Goal: Information Seeking & Learning: Learn about a topic

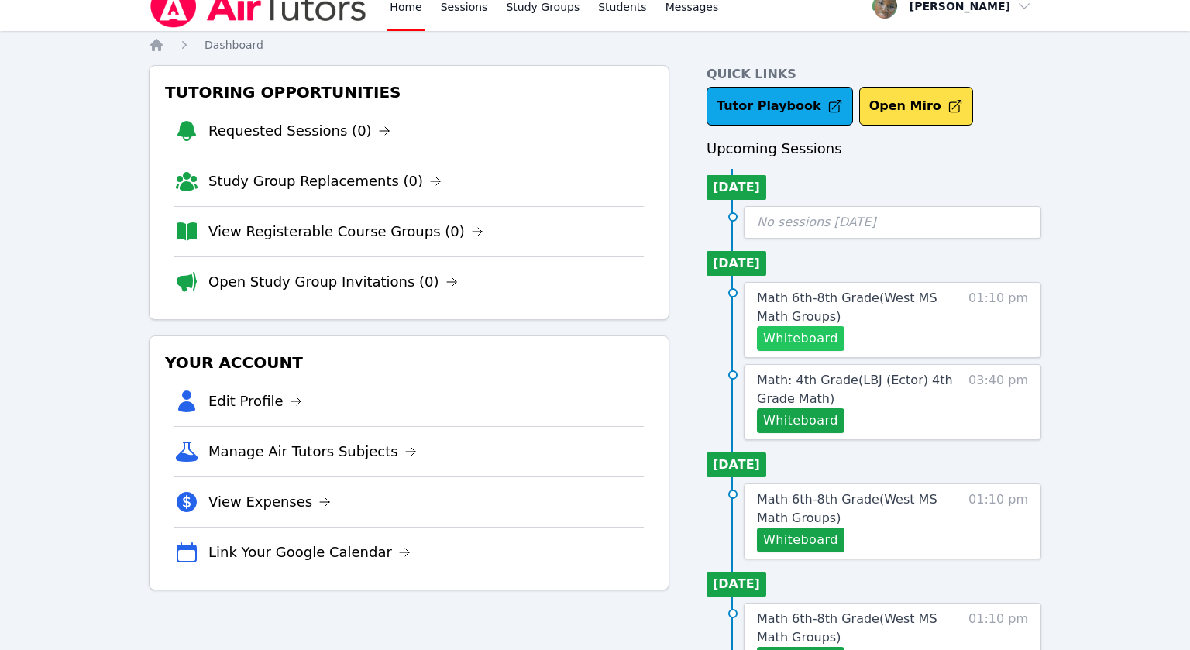
scroll to position [23, 0]
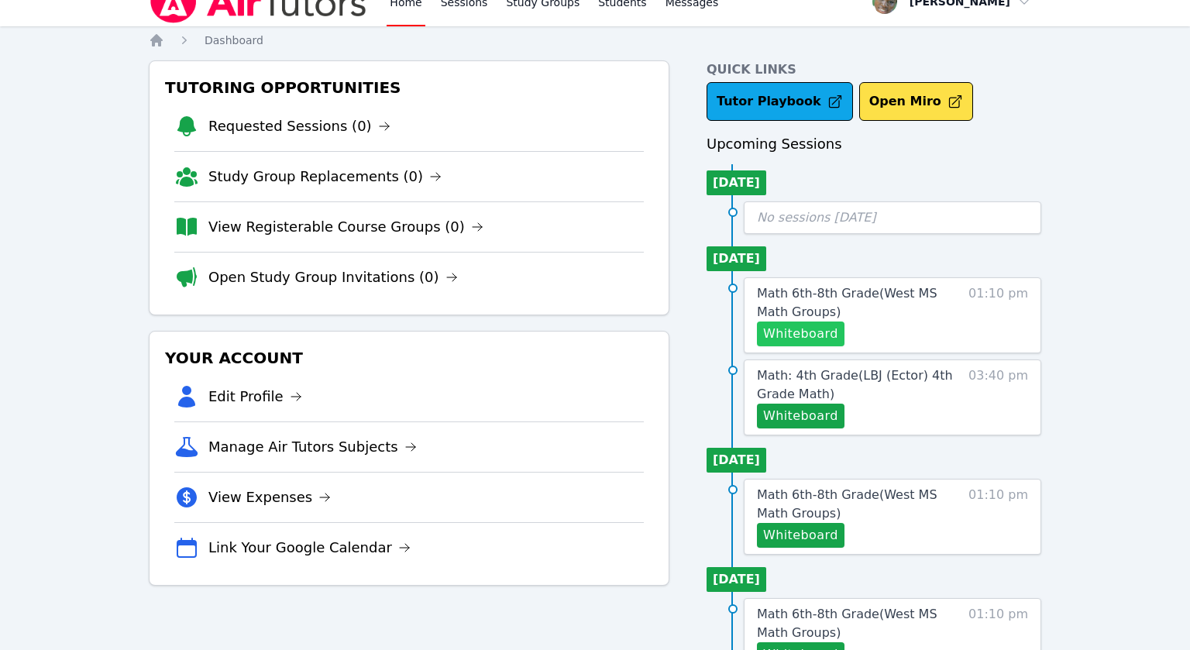
click at [808, 330] on button "Whiteboard" at bounding box center [801, 334] width 88 height 25
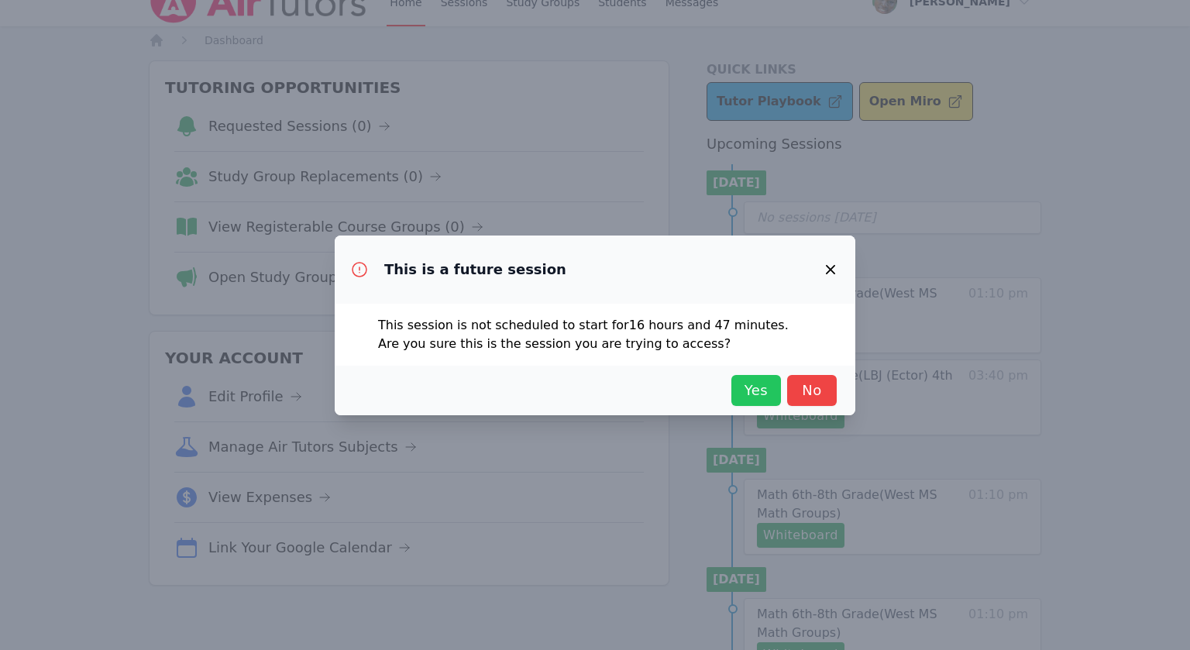
click at [752, 388] on span "Yes" at bounding box center [756, 391] width 34 height 22
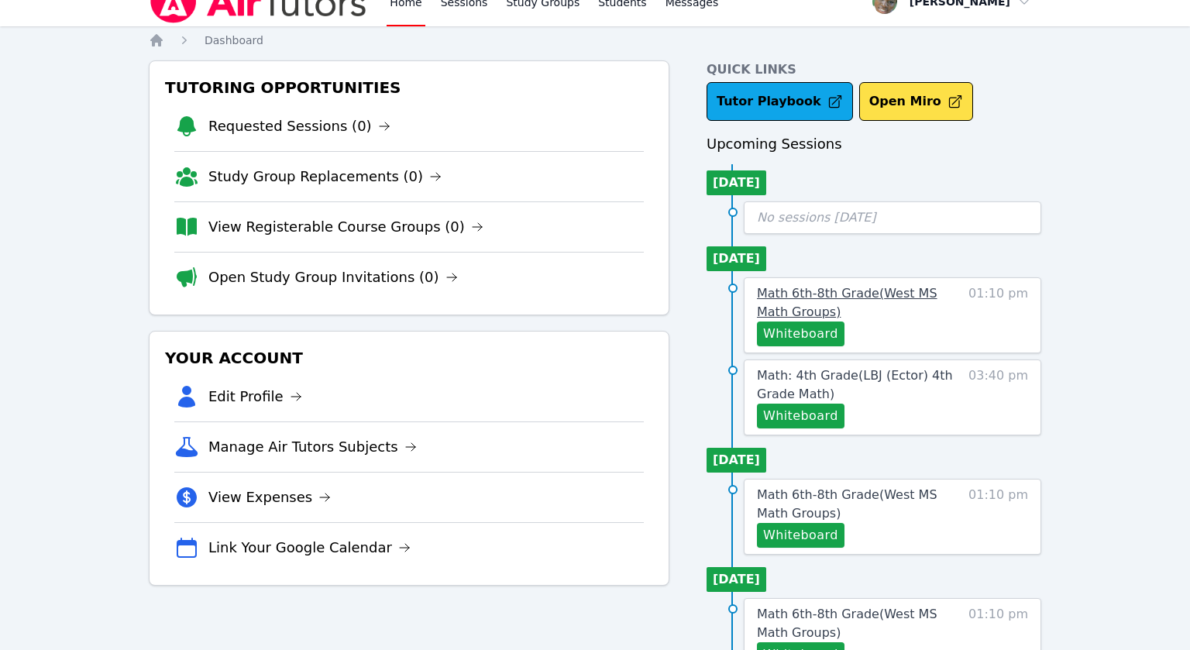
click at [846, 298] on span "Math 6th-8th Grade ( [GEOGRAPHIC_DATA] Math Groups )" at bounding box center [847, 302] width 181 height 33
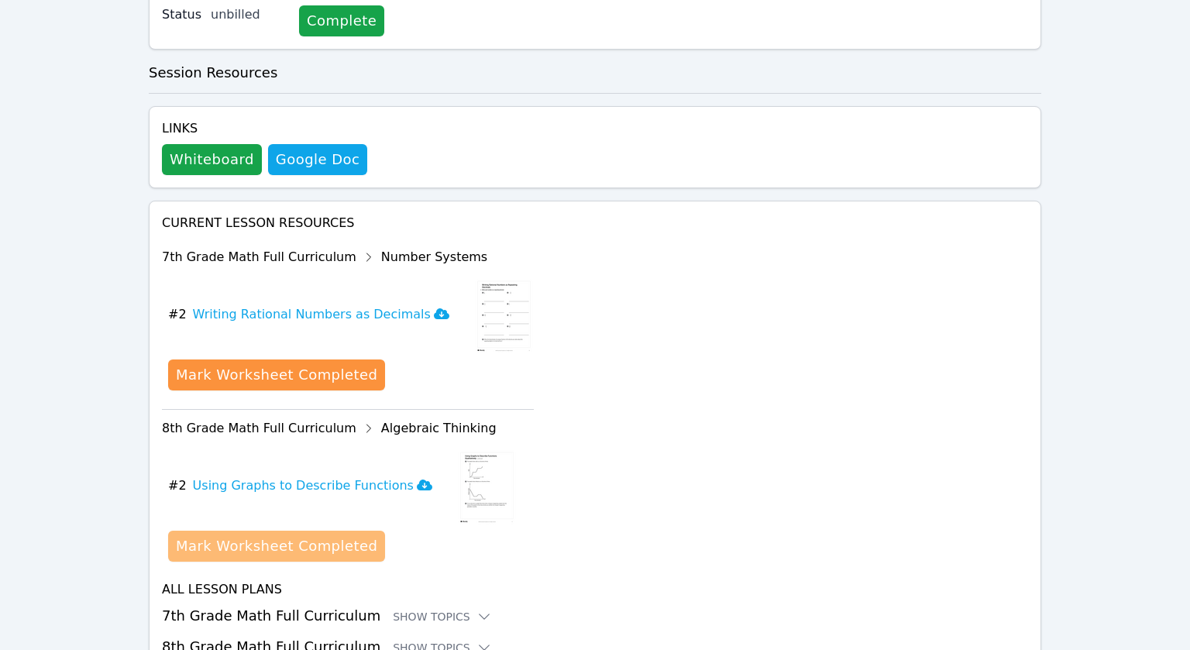
scroll to position [792, 0]
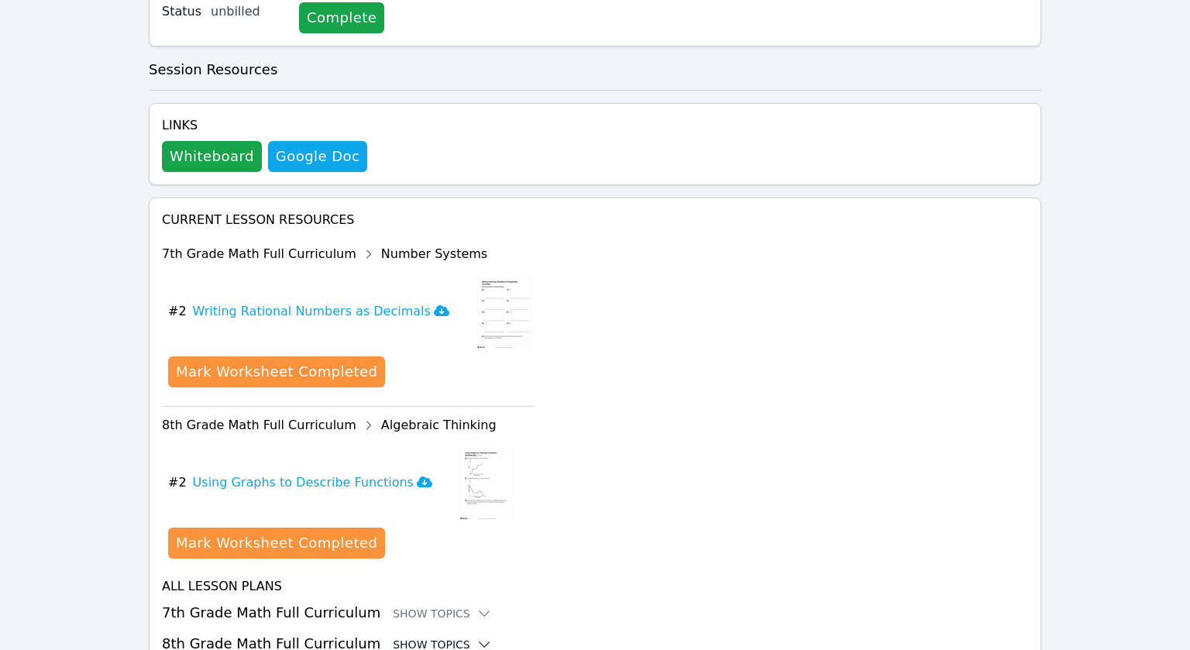
click at [443, 637] on div "Show Topics" at bounding box center [442, 645] width 99 height 16
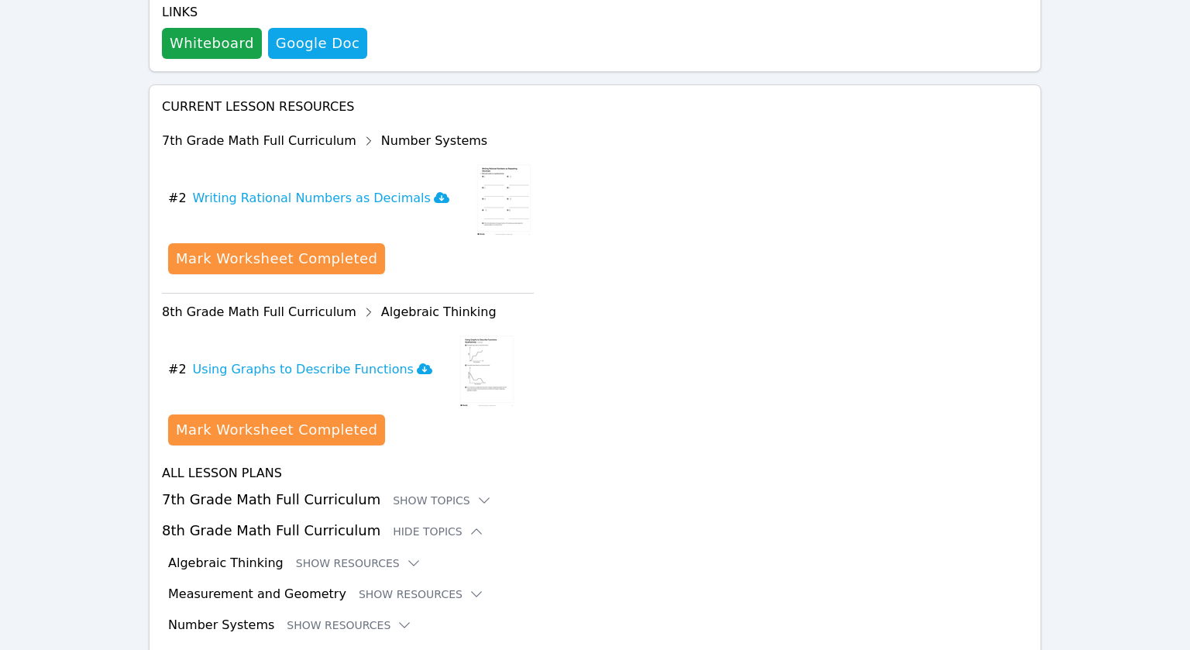
scroll to position [919, 0]
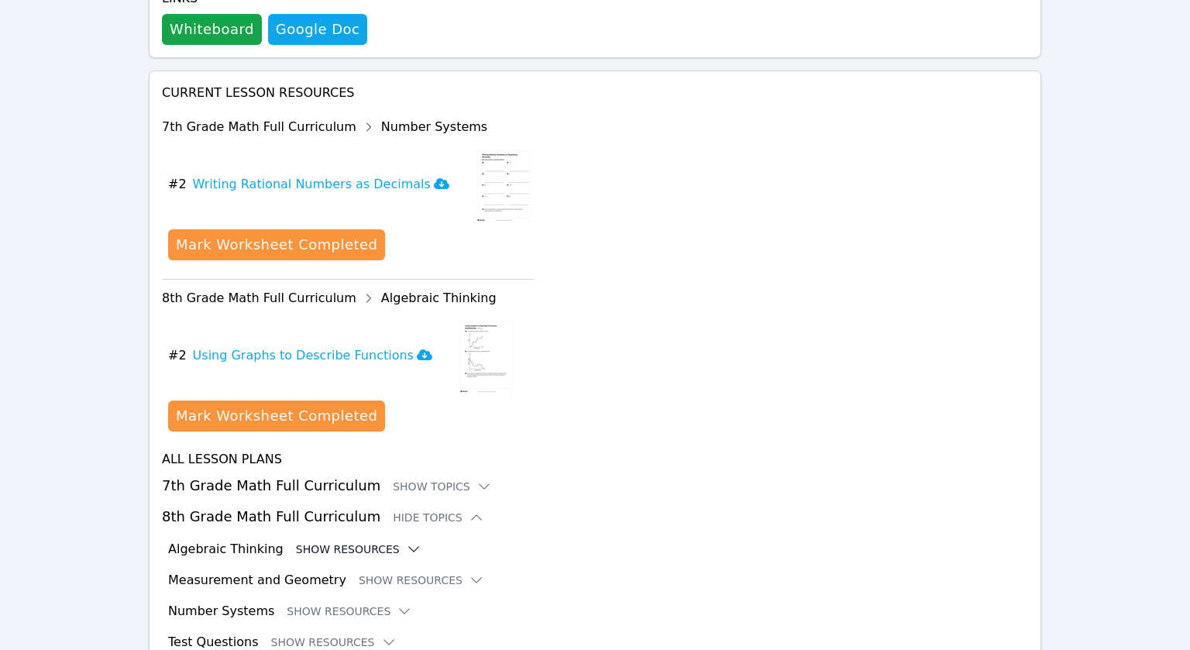
click at [381, 542] on button "Show Resources" at bounding box center [359, 550] width 126 height 16
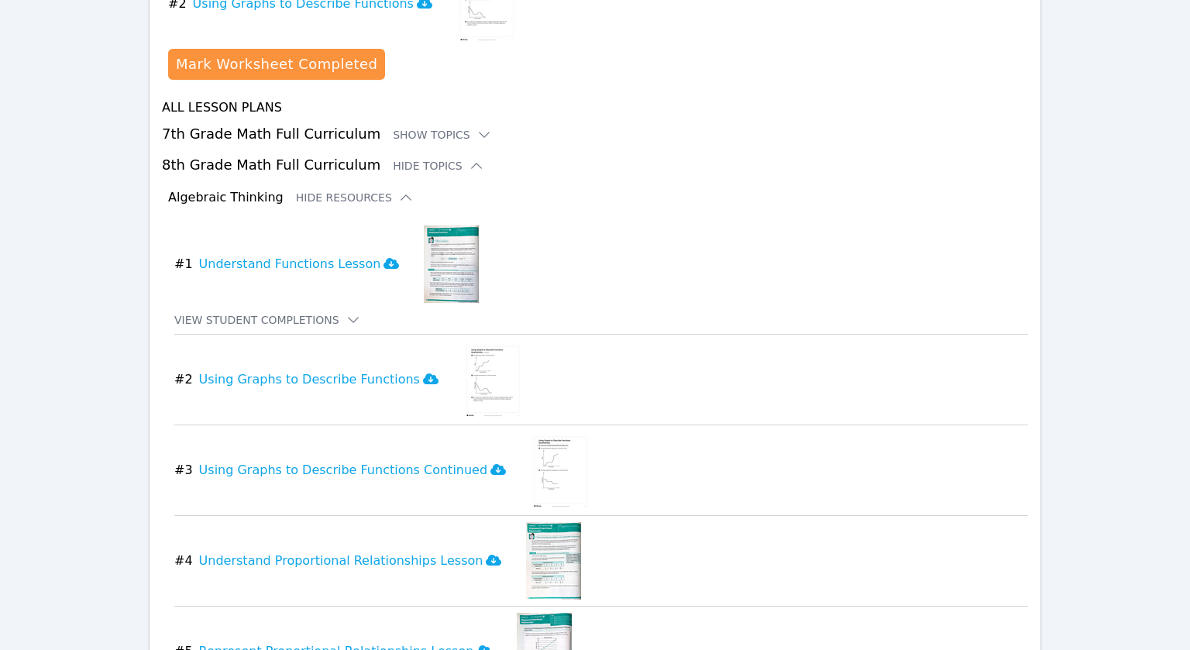
scroll to position [1125, 0]
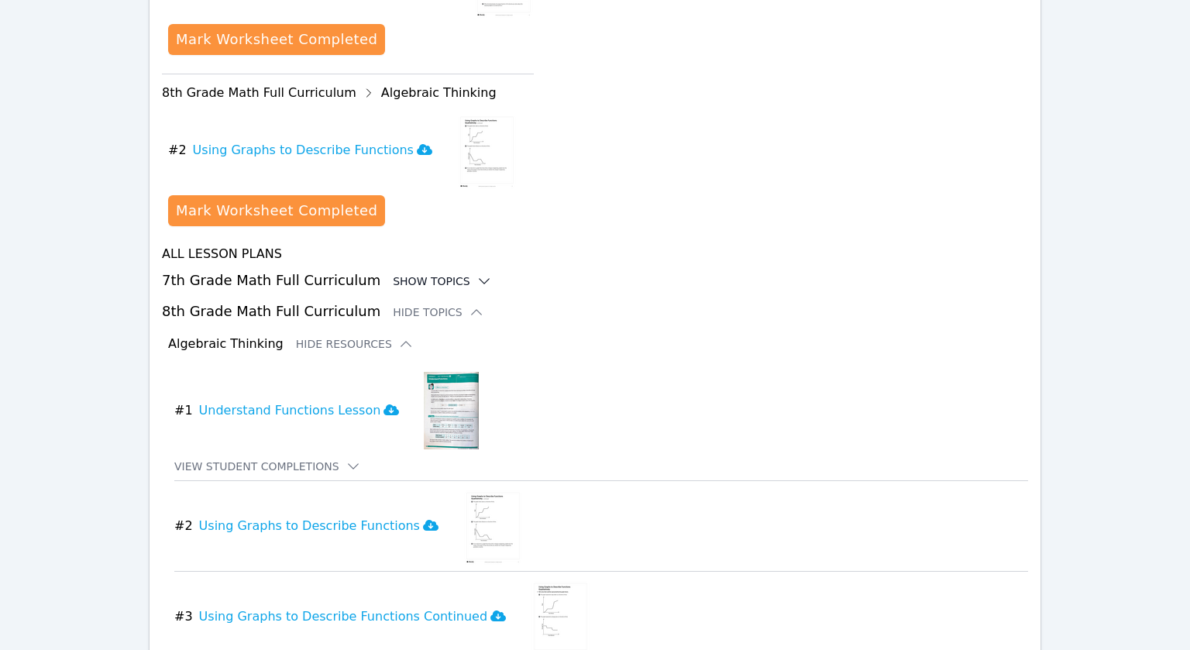
click at [477, 274] on icon at bounding box center [485, 282] width 16 height 16
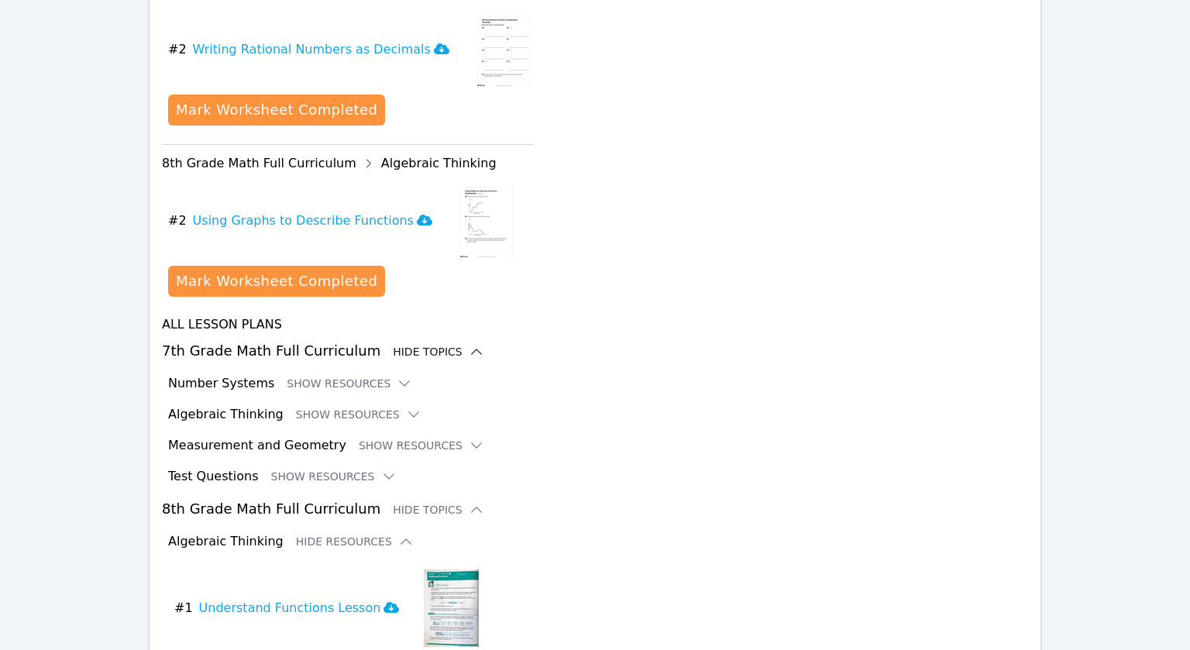
scroll to position [1059, 0]
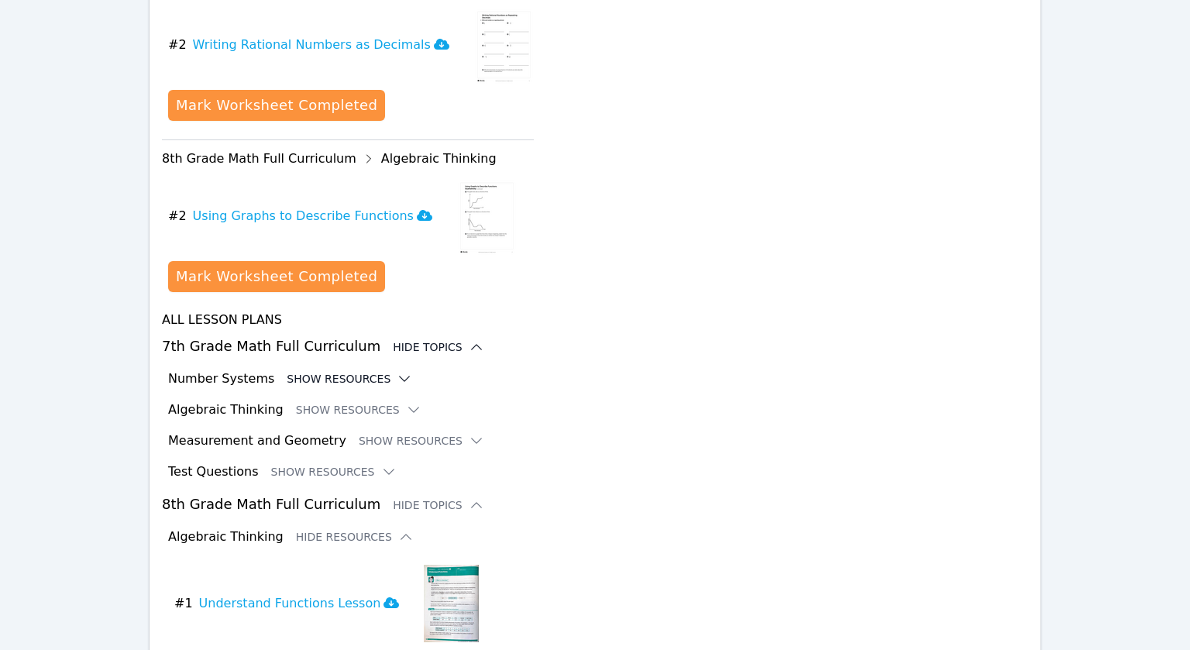
click at [397, 371] on icon at bounding box center [405, 379] width 16 height 16
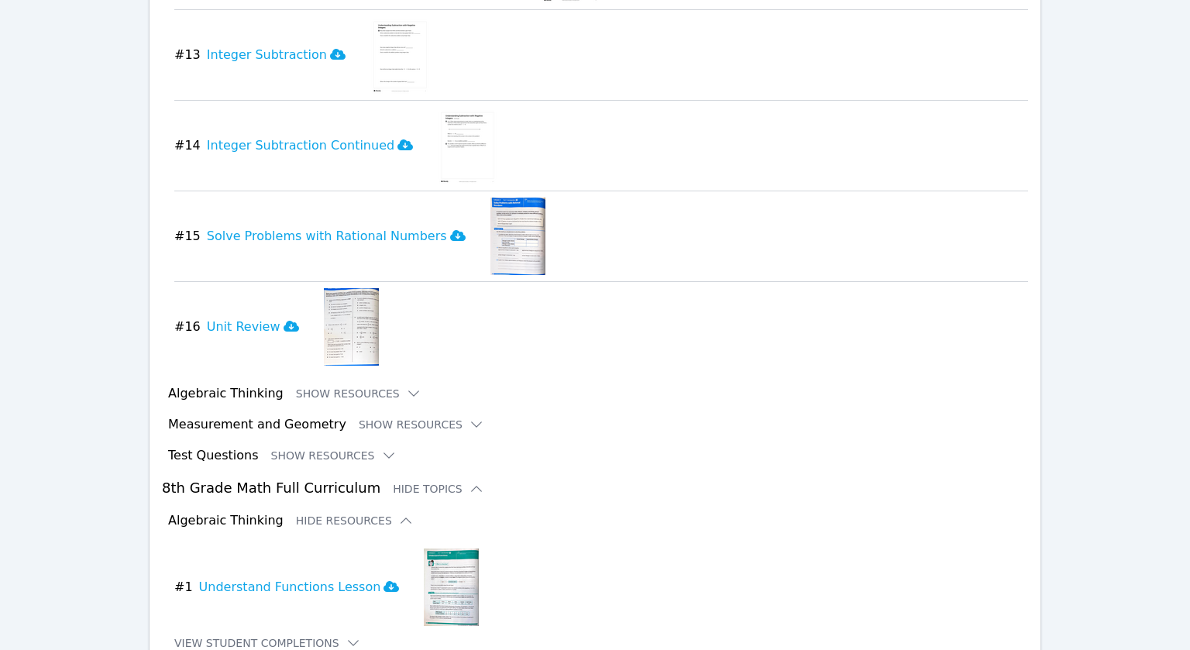
scroll to position [2539, 0]
click at [406, 384] on icon at bounding box center [414, 392] width 16 height 16
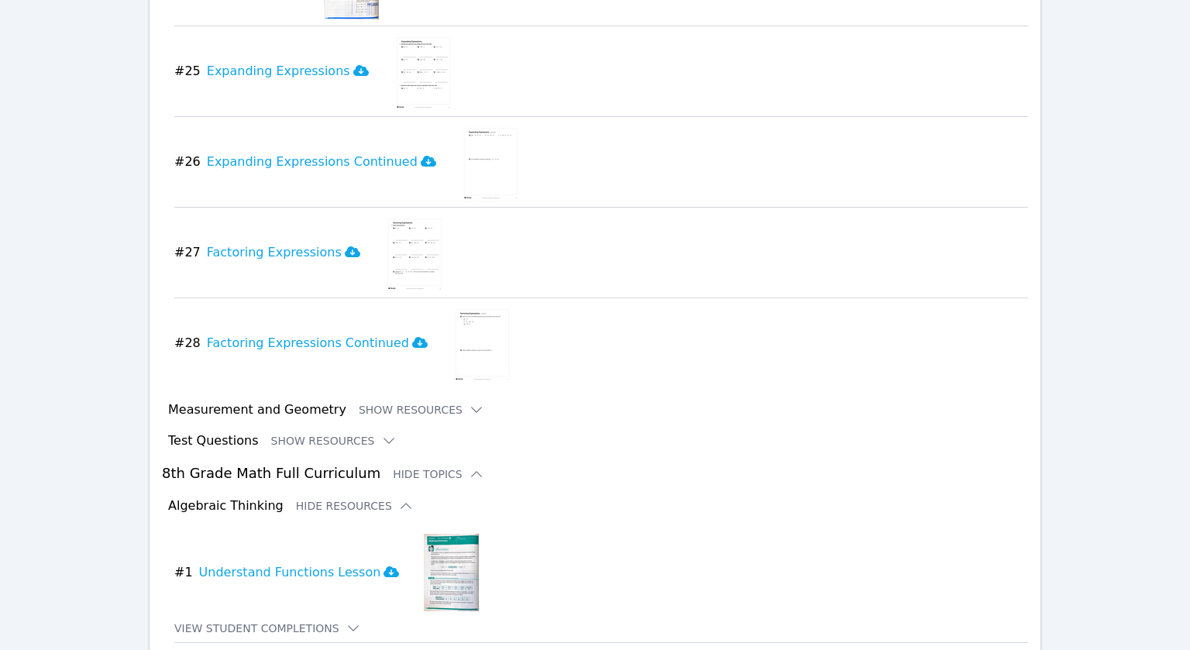
scroll to position [5087, 0]
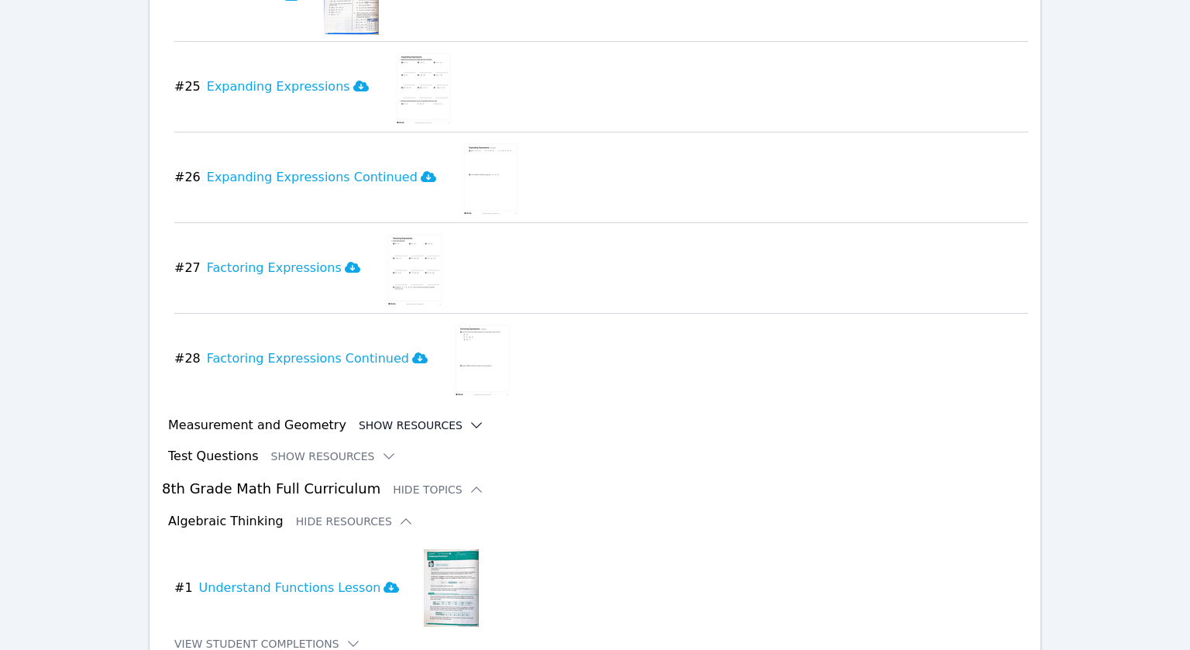
click at [469, 418] on icon at bounding box center [477, 426] width 16 height 16
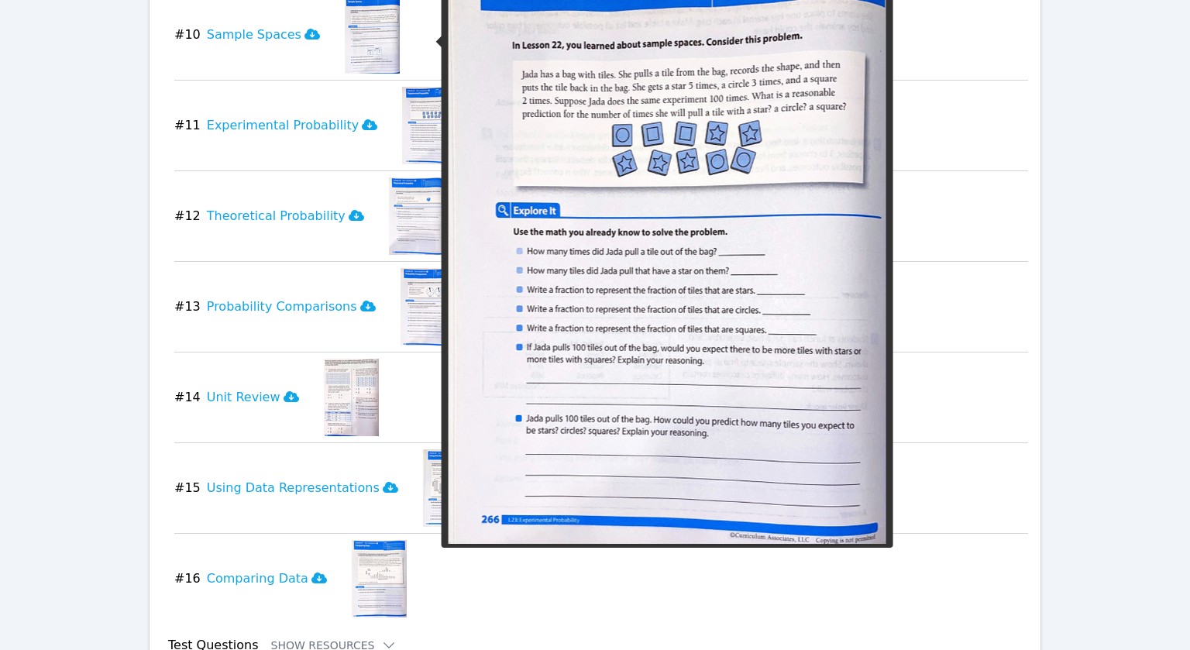
scroll to position [6593, 0]
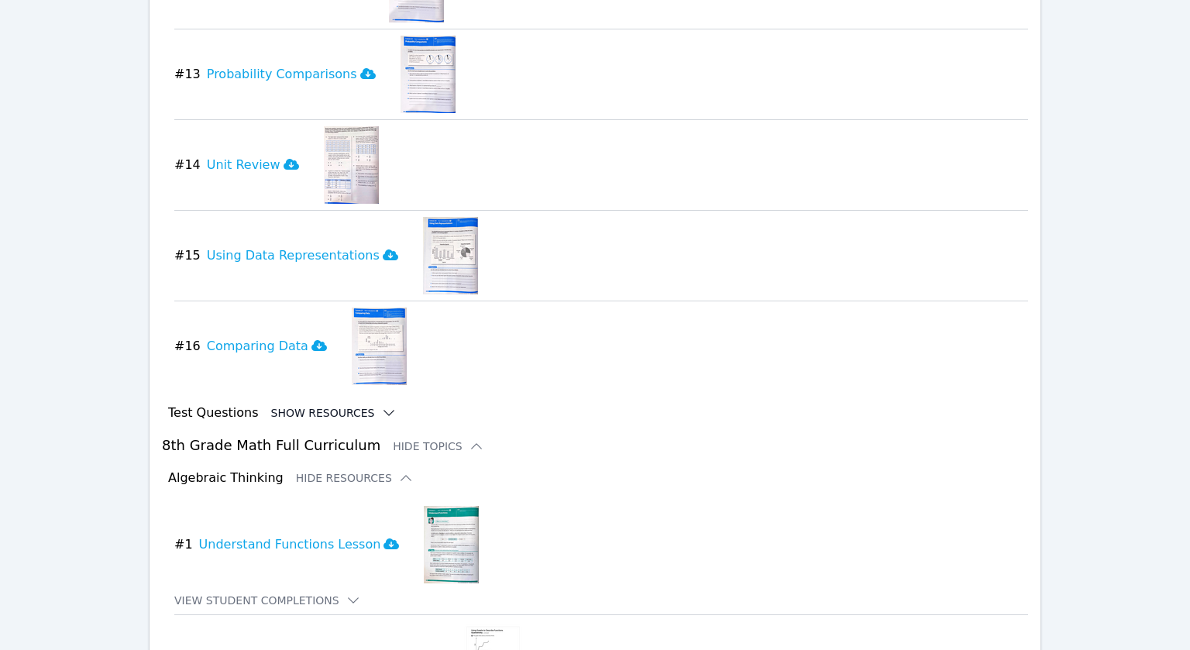
click at [381, 405] on icon at bounding box center [389, 413] width 16 height 16
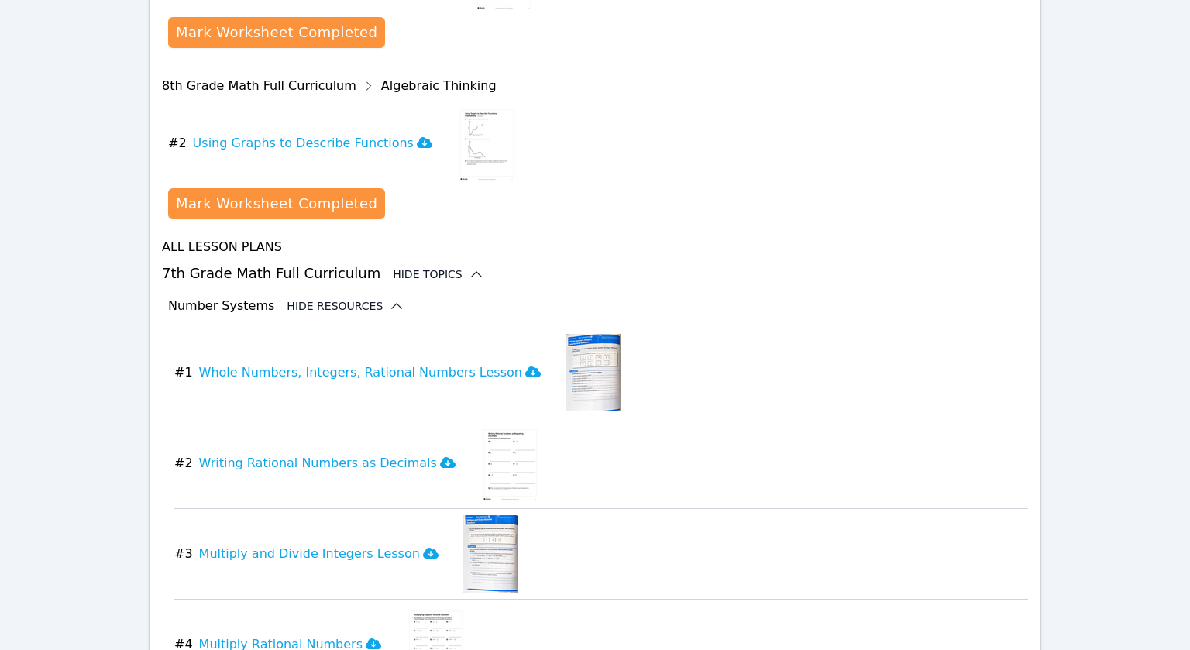
scroll to position [1135, 0]
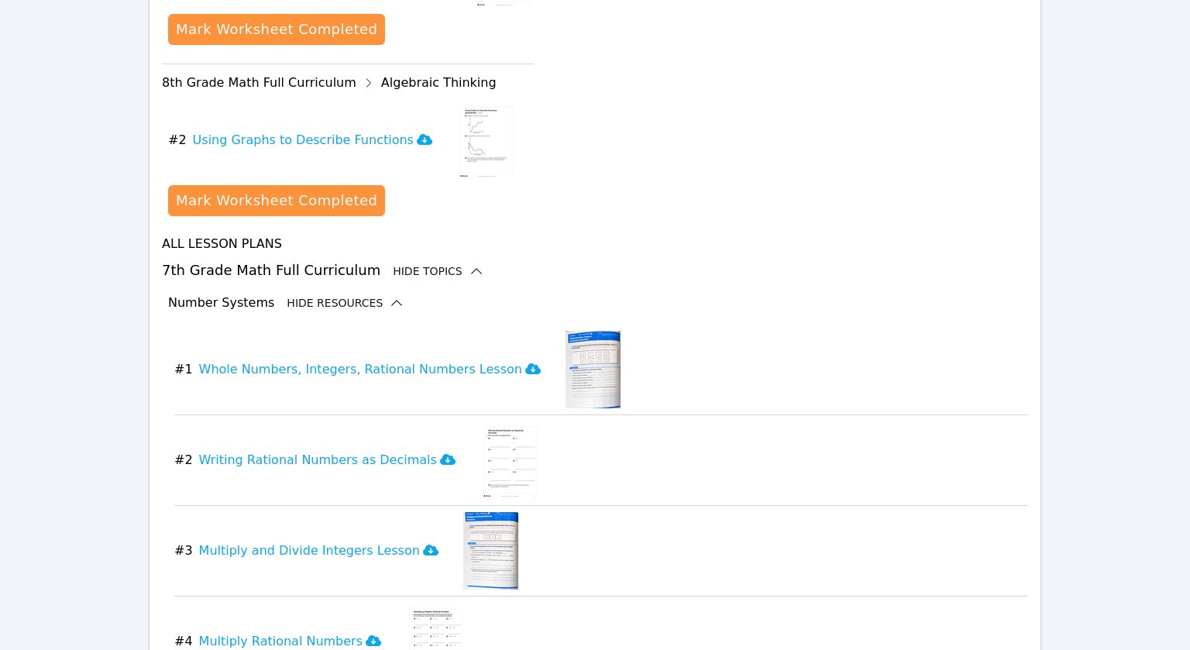
click at [566, 331] on img at bounding box center [593, 370] width 55 height 78
click at [525, 363] on icon at bounding box center [533, 369] width 16 height 12
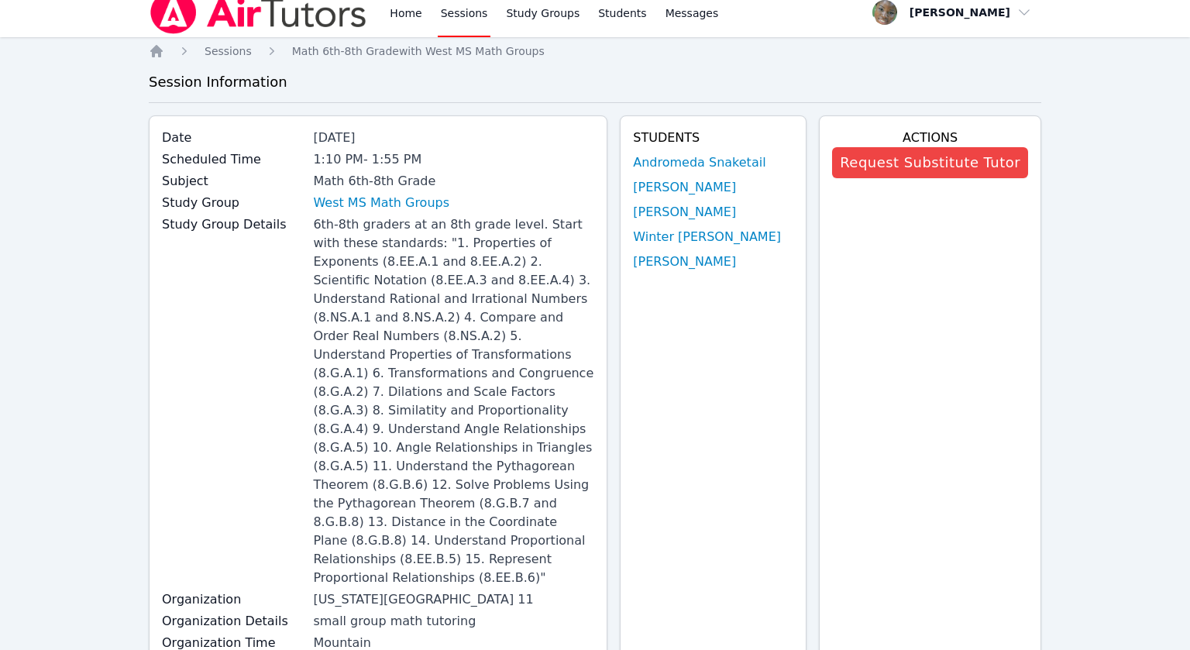
scroll to position [0, 0]
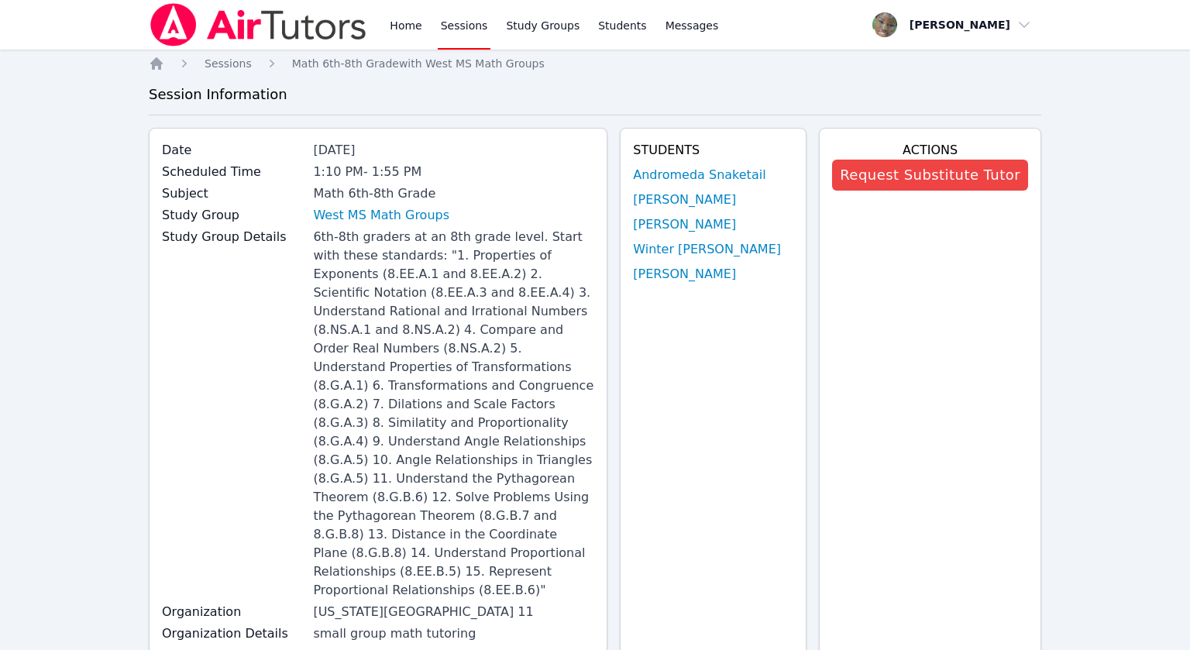
click at [454, 24] on link "Sessions" at bounding box center [464, 25] width 53 height 50
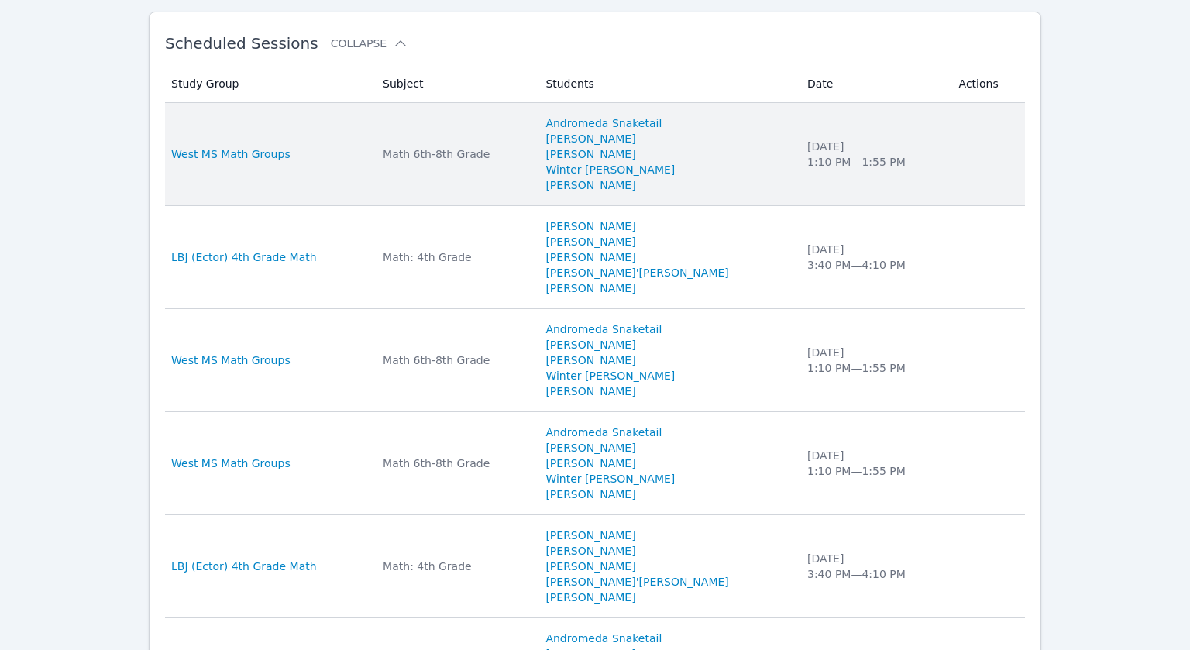
scroll to position [481, 0]
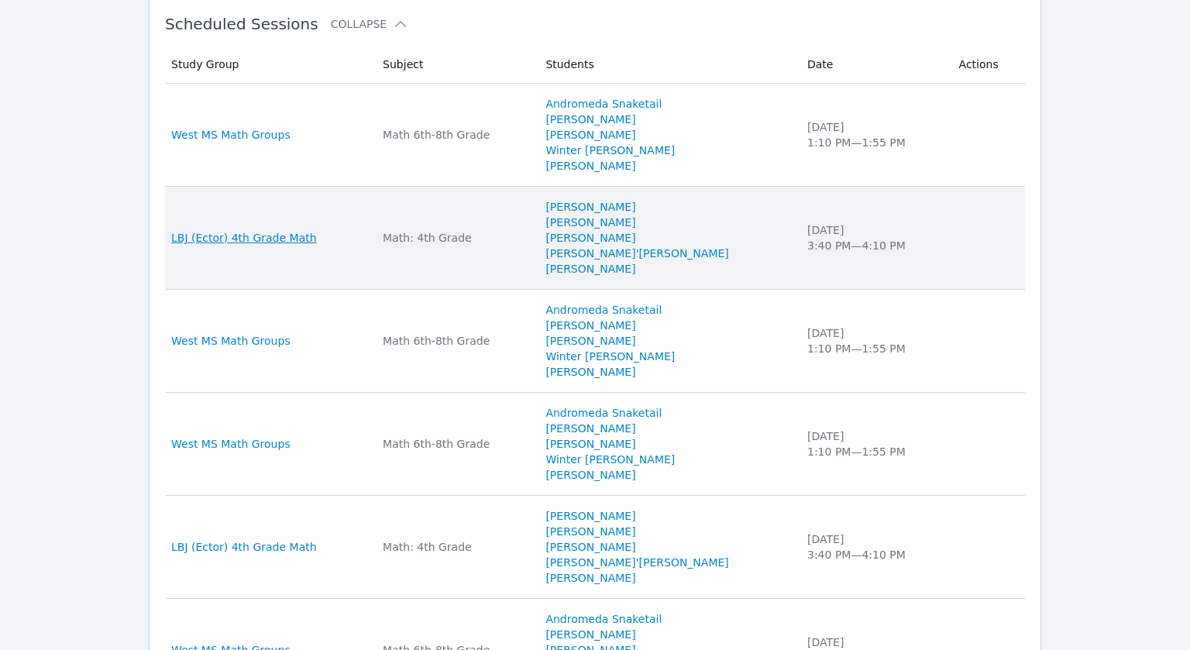
click at [276, 235] on span "LBJ (Ector) 4th Grade Math" at bounding box center [244, 238] width 146 height 16
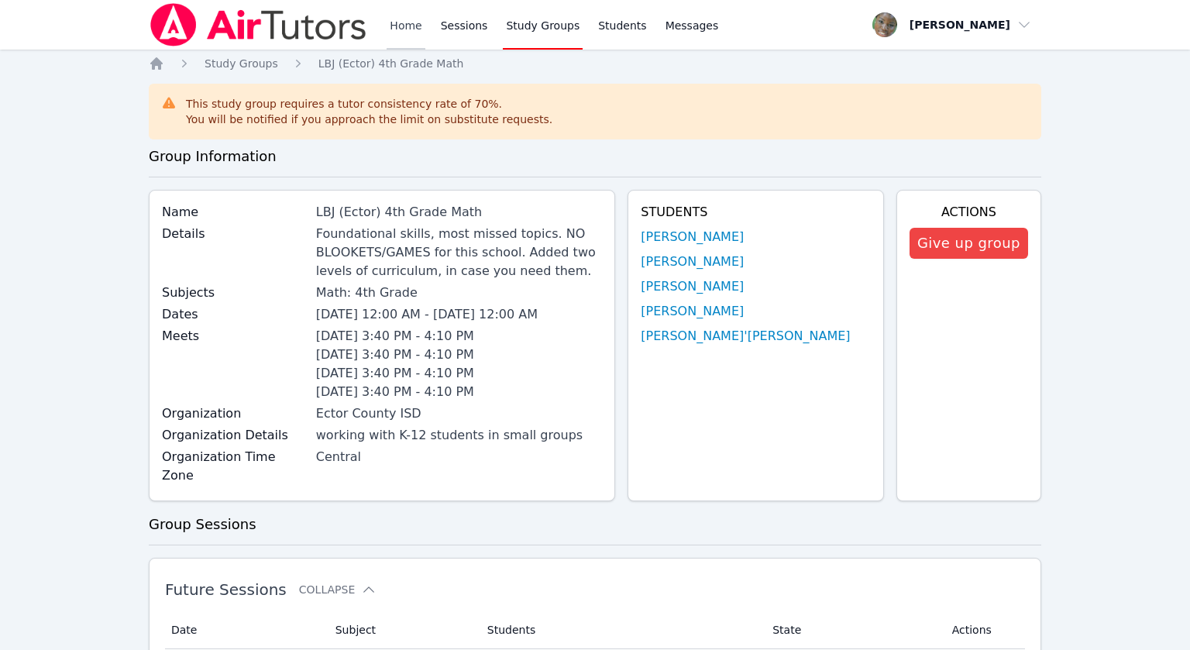
click at [415, 25] on link "Home" at bounding box center [406, 25] width 38 height 50
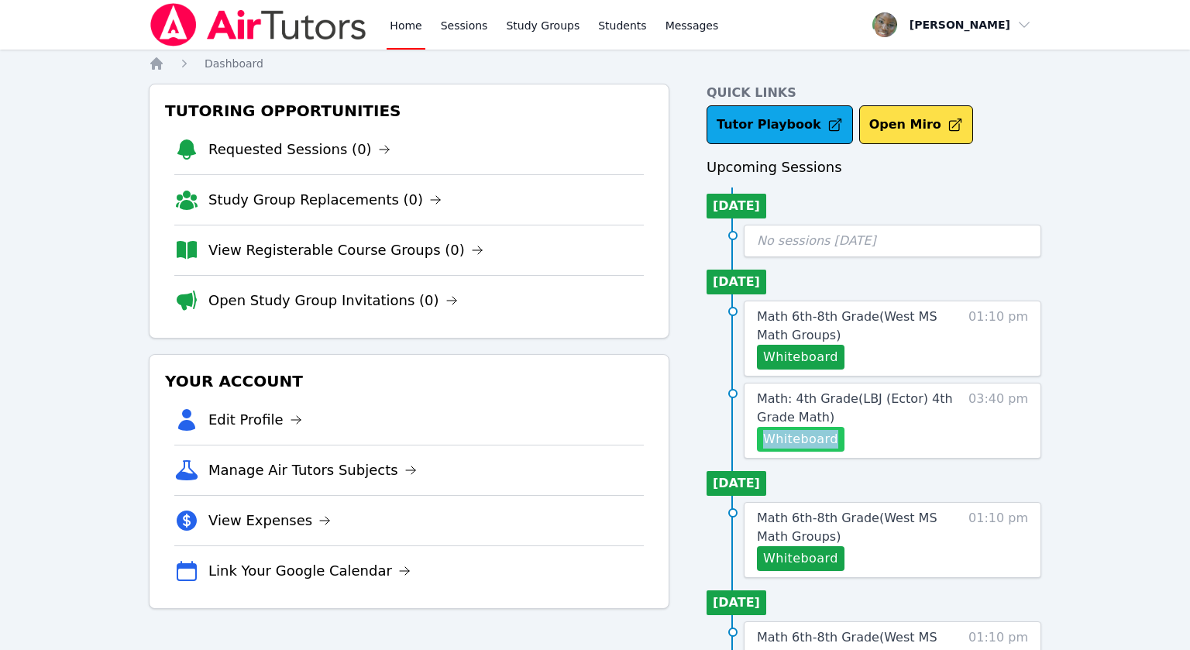
click at [708, 412] on li "Math: 4th Grade ( LBJ (Ector) 4th Grade Math ) Whiteboard 03:40 pm" at bounding box center [874, 421] width 335 height 76
click at [784, 439] on button "Whiteboard" at bounding box center [801, 439] width 88 height 25
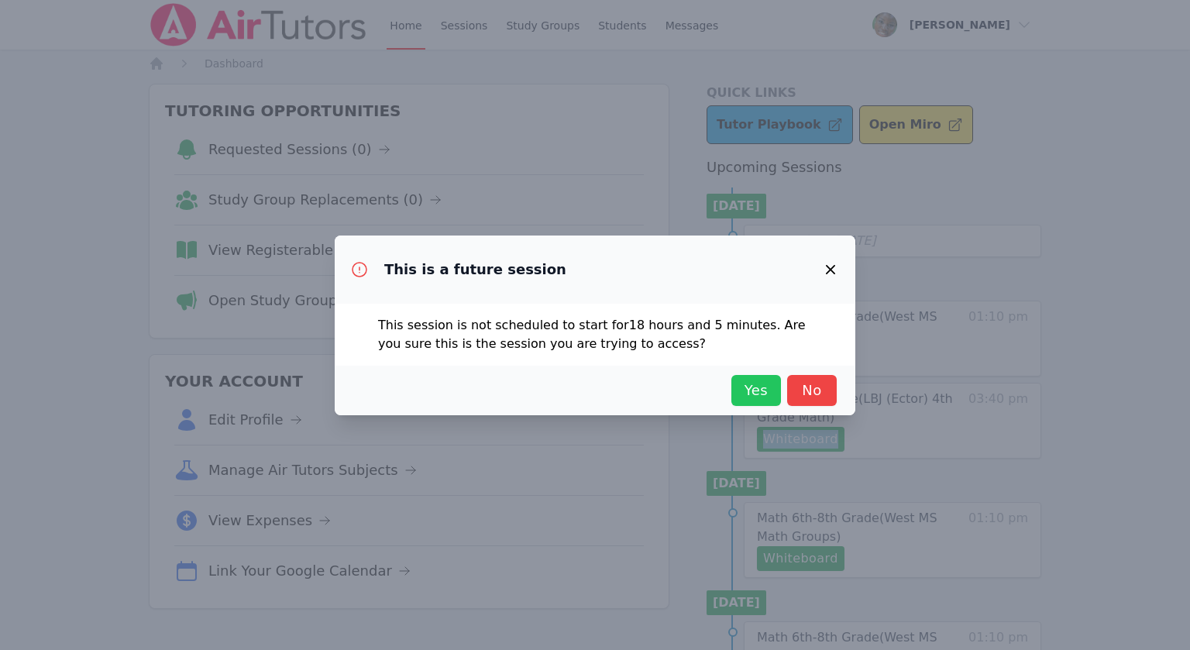
click at [742, 396] on span "Yes" at bounding box center [756, 391] width 34 height 22
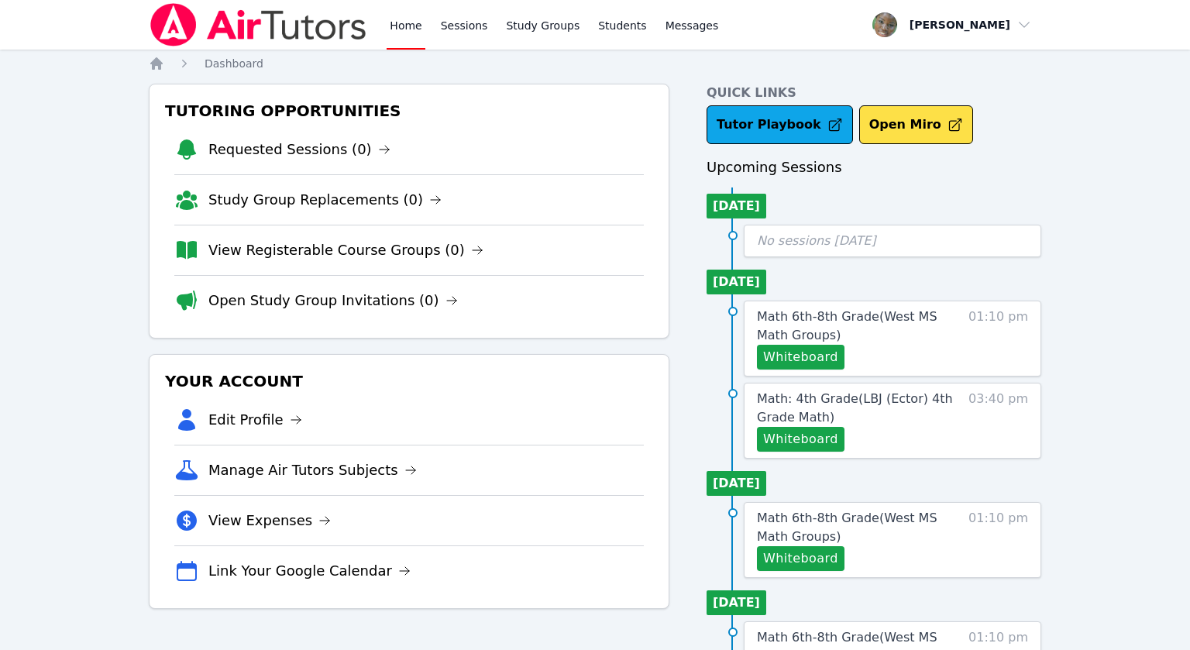
click at [940, 433] on div "Whiteboard" at bounding box center [859, 439] width 204 height 25
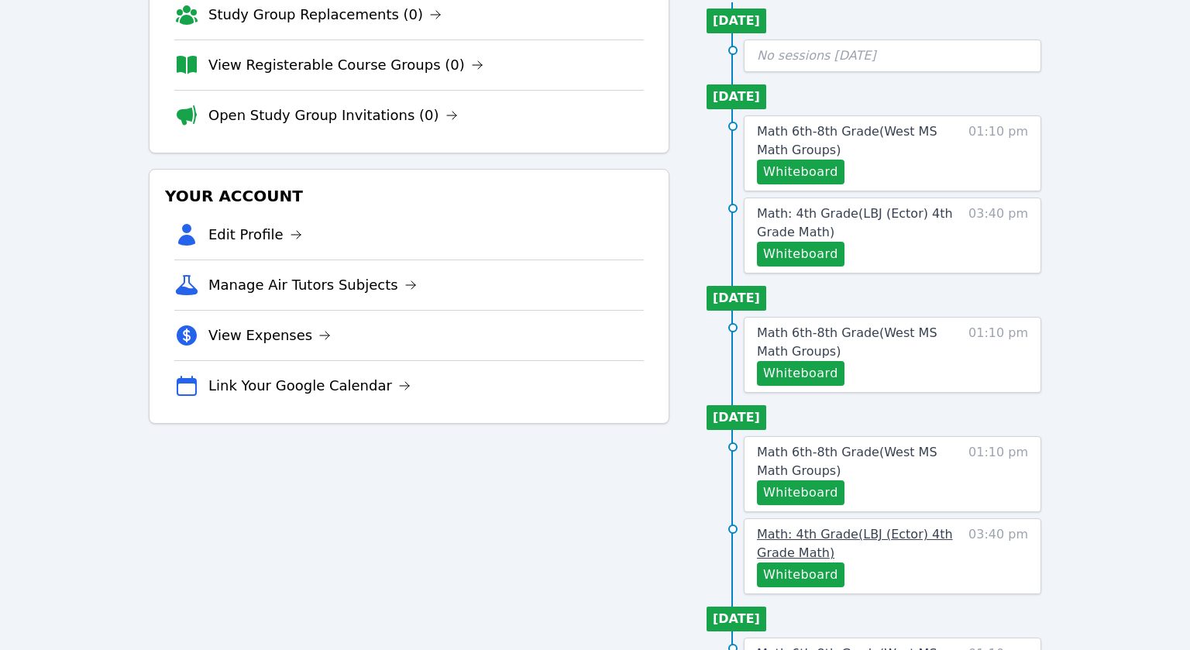
scroll to position [189, 0]
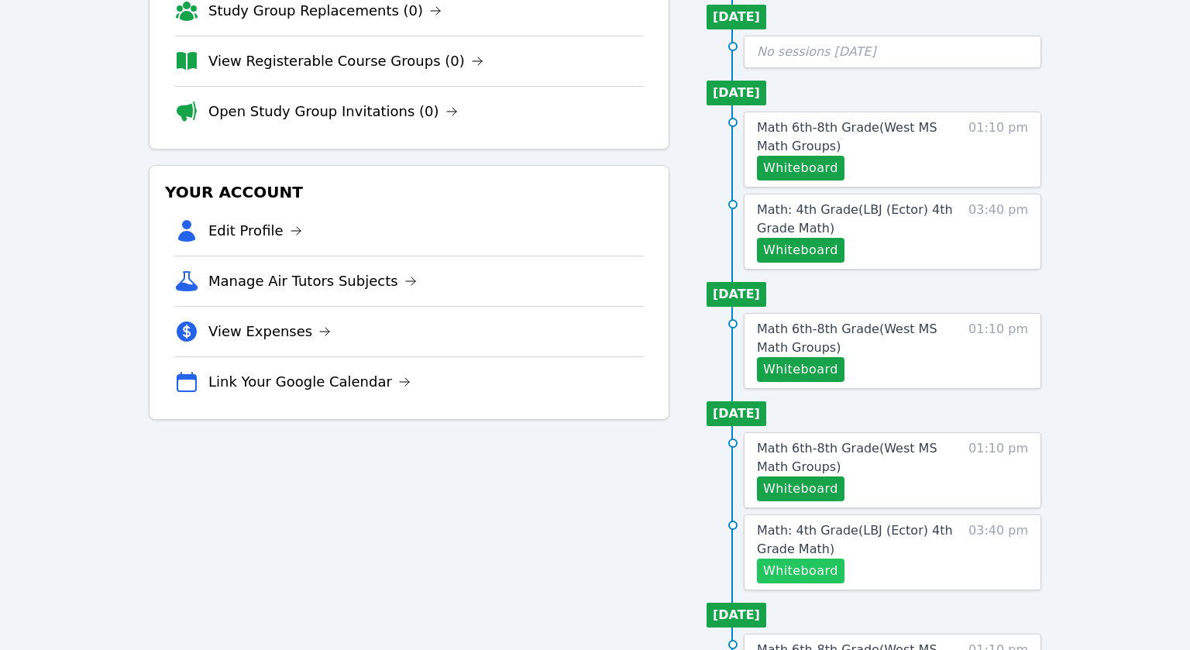
click at [818, 567] on button "Whiteboard" at bounding box center [801, 571] width 88 height 25
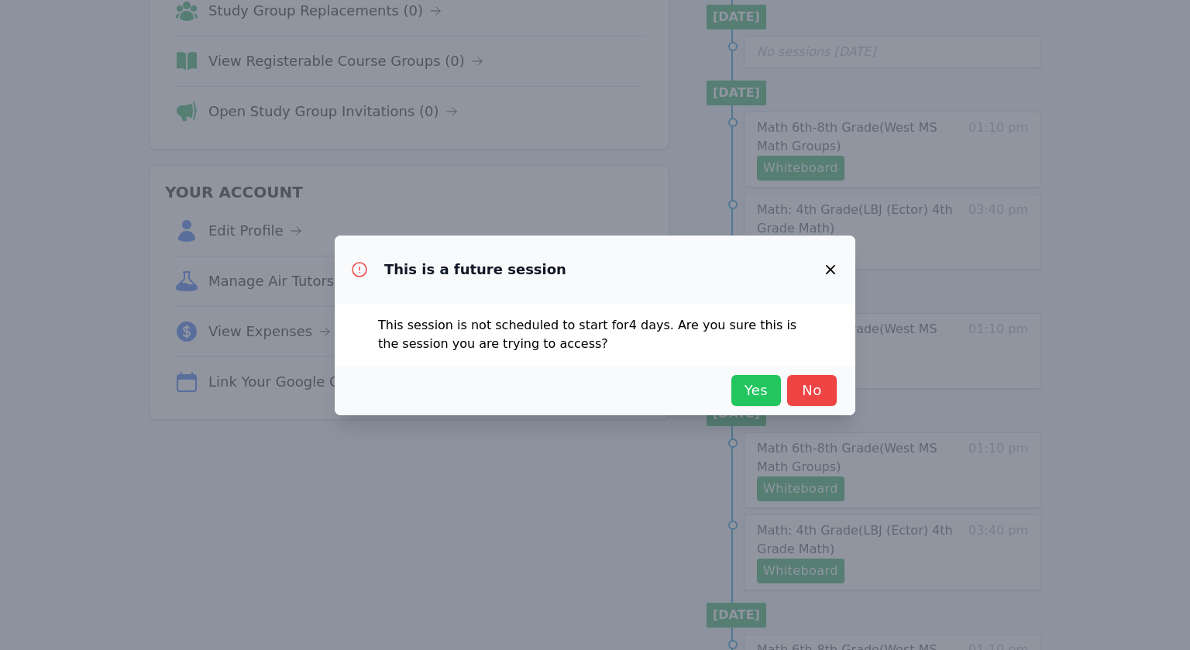
click at [759, 389] on span "Yes" at bounding box center [756, 391] width 34 height 22
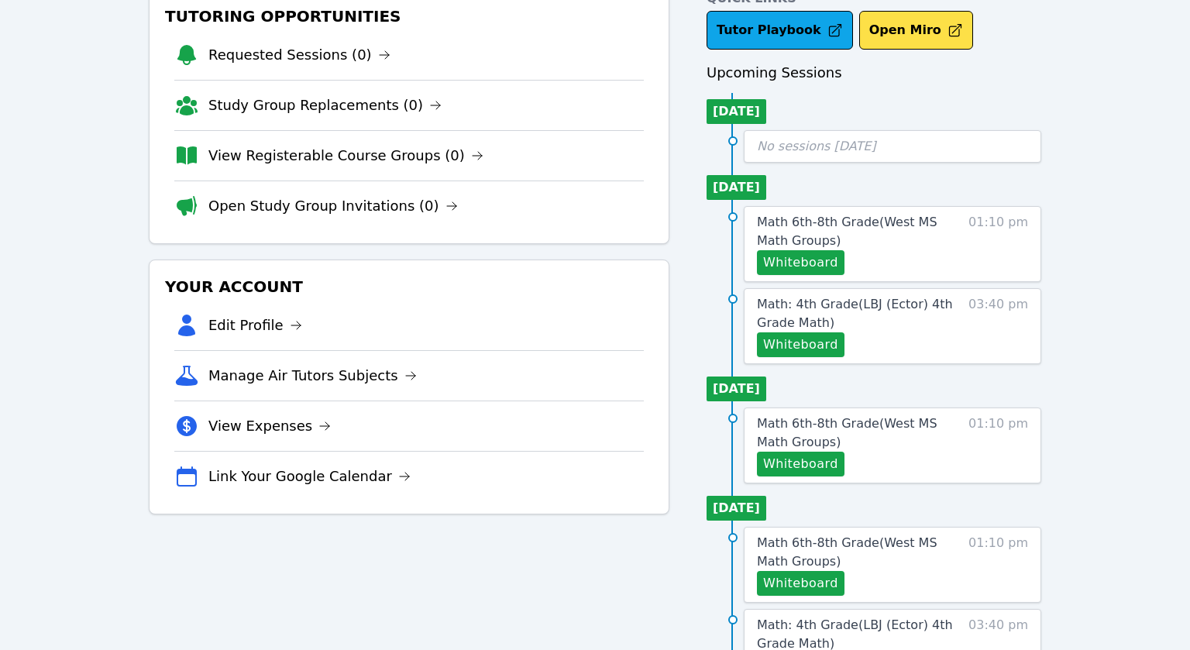
scroll to position [0, 0]
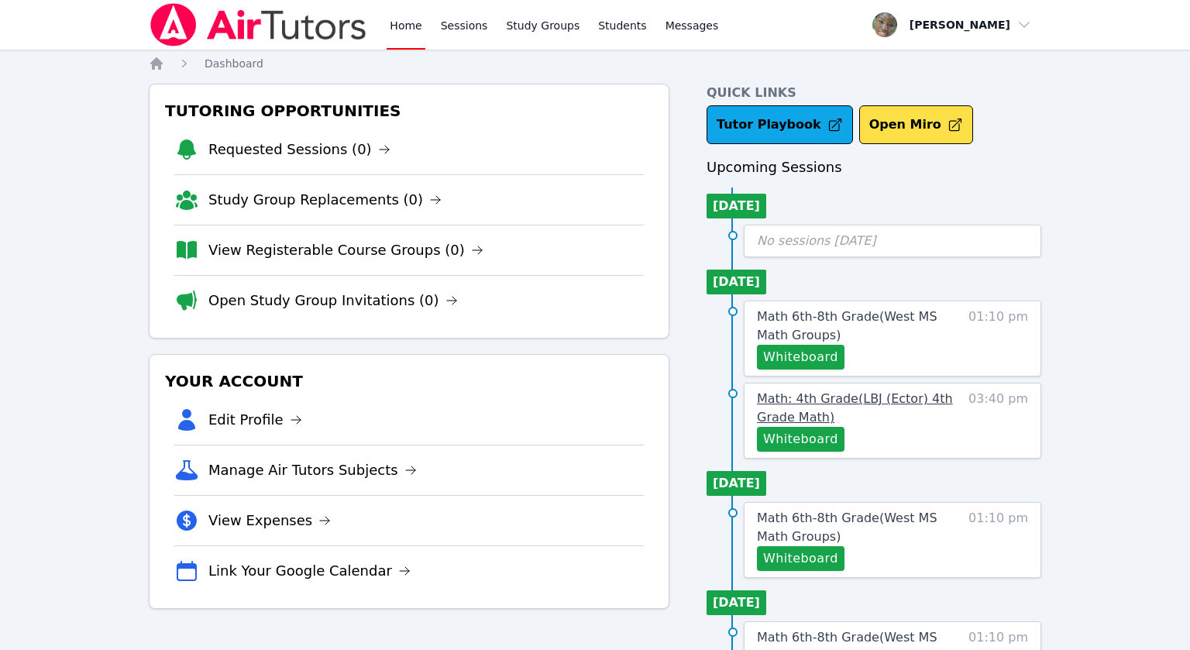
click at [798, 405] on link "Math: 4th Grade ( LBJ (Ector) 4th Grade Math )" at bounding box center [859, 408] width 204 height 37
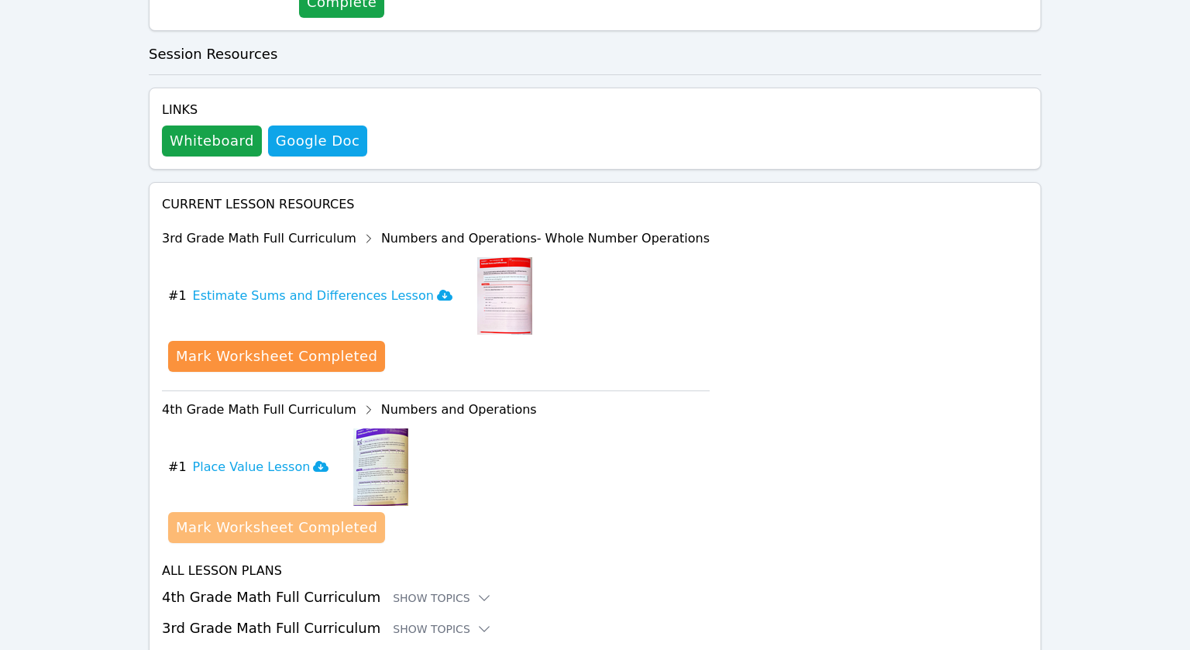
scroll to position [532, 0]
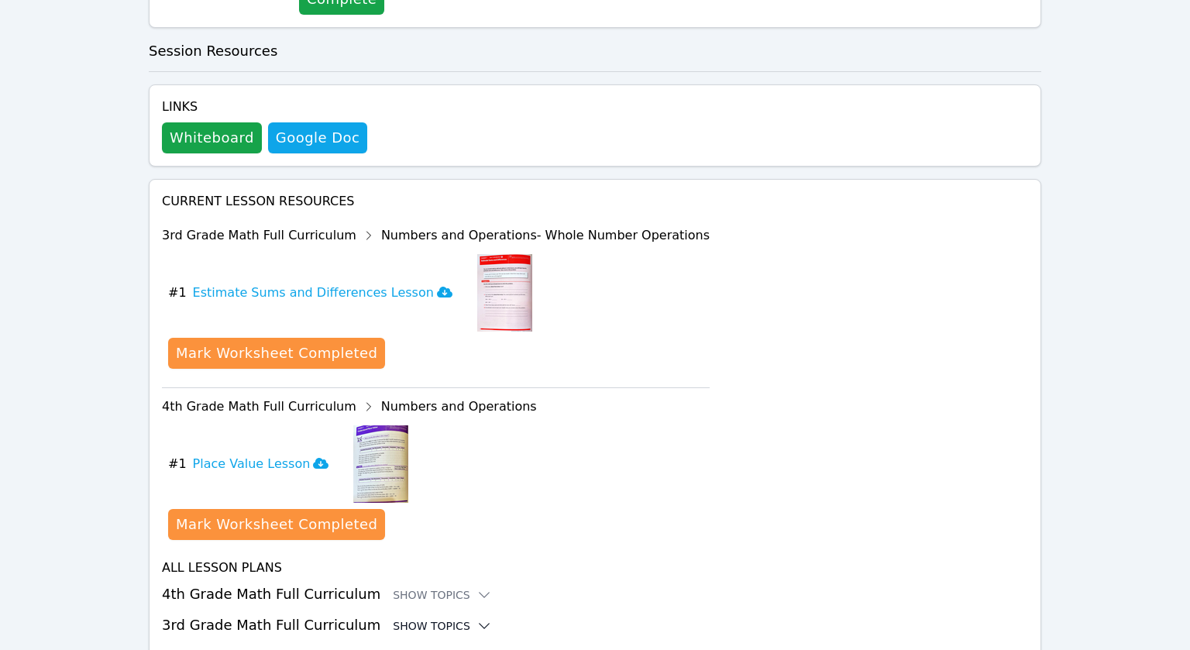
click at [477, 618] on icon at bounding box center [485, 626] width 16 height 16
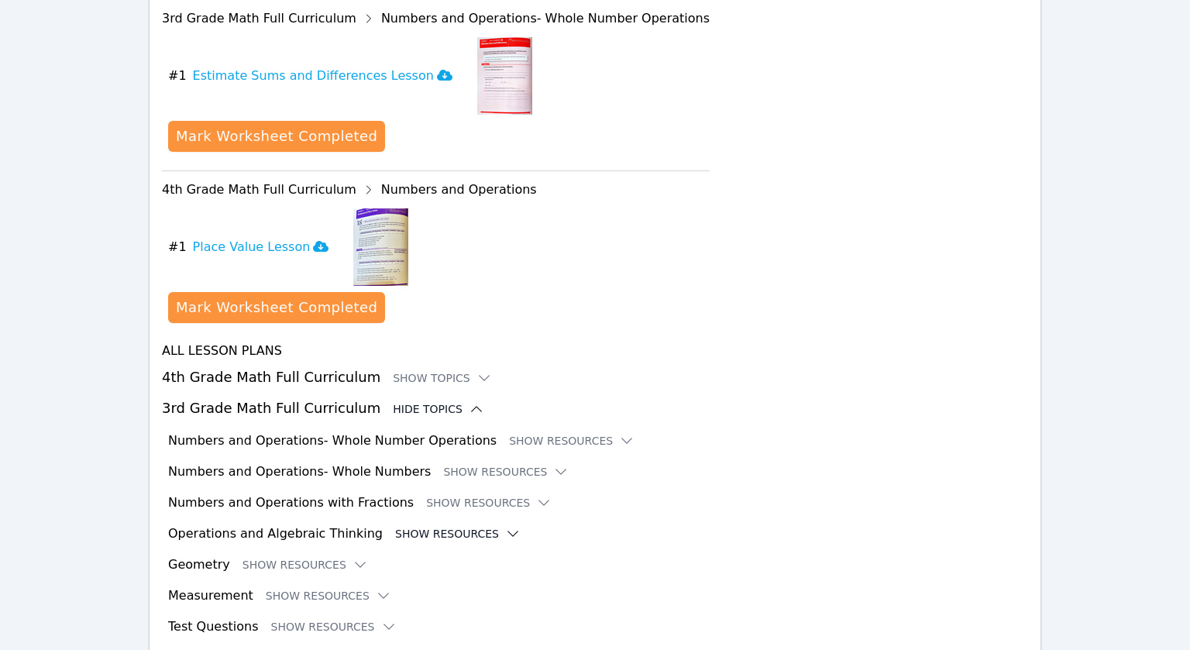
scroll to position [752, 0]
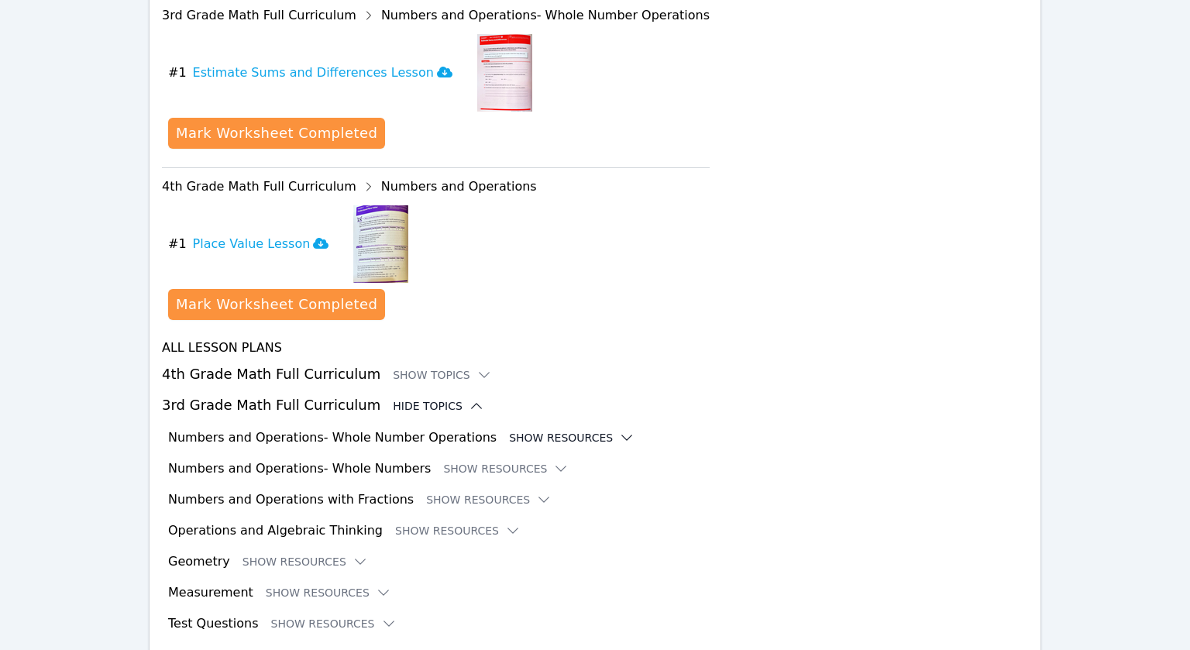
click at [619, 430] on icon at bounding box center [627, 438] width 16 height 16
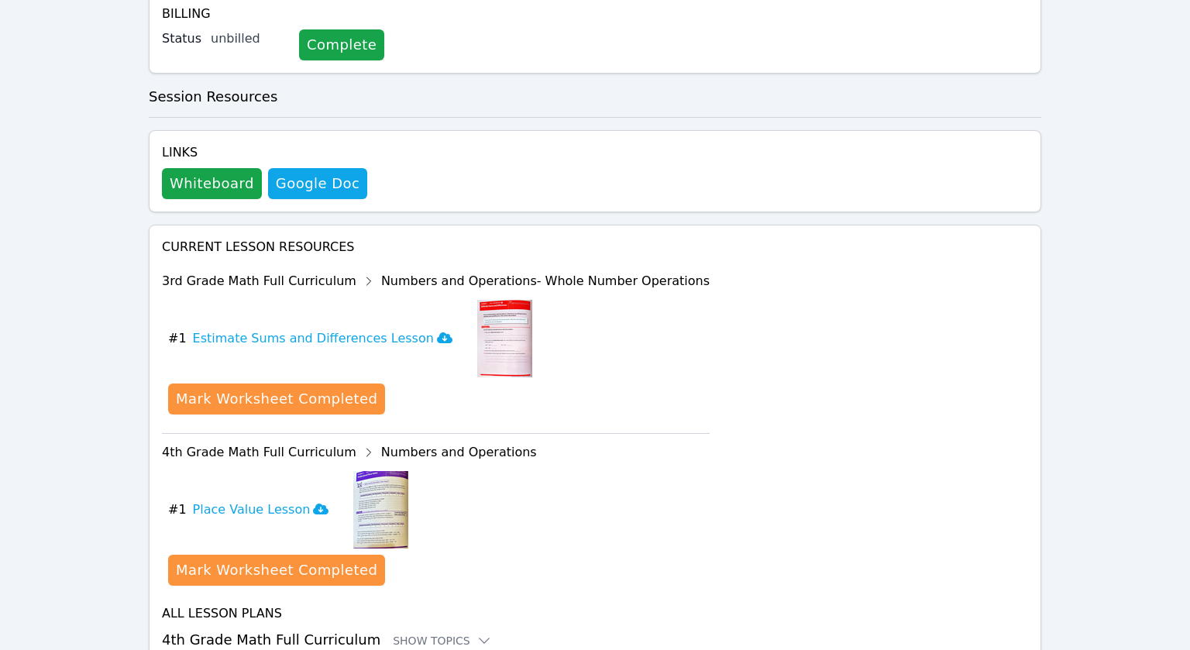
scroll to position [472, 0]
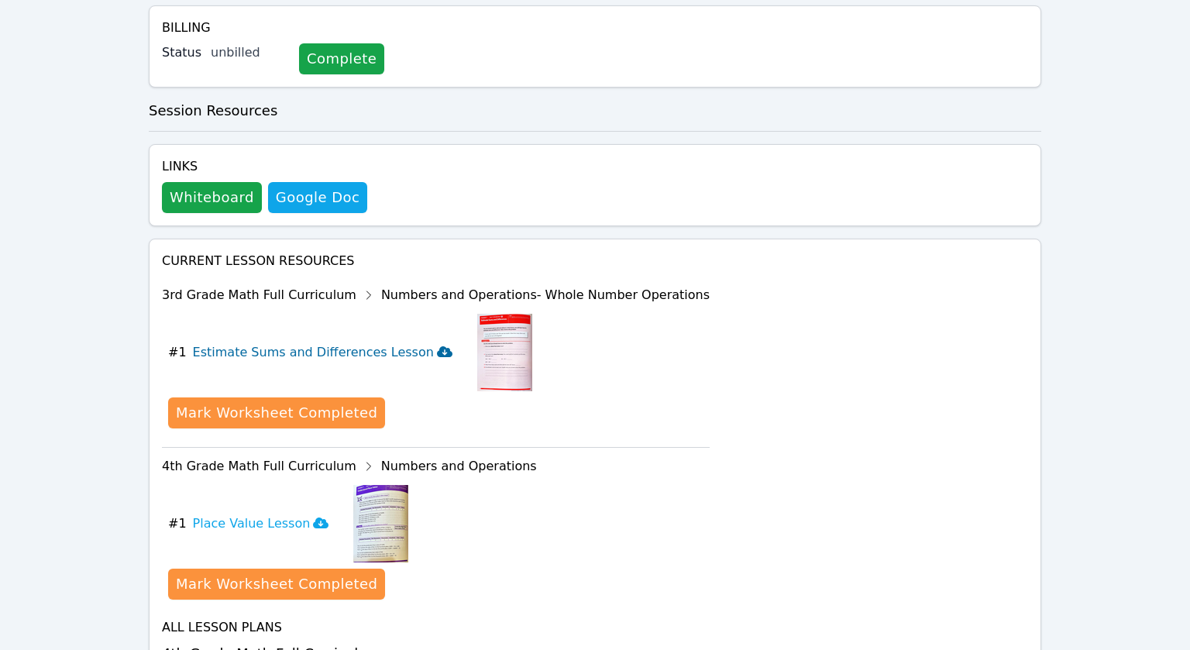
click at [437, 345] on span at bounding box center [445, 352] width 16 height 15
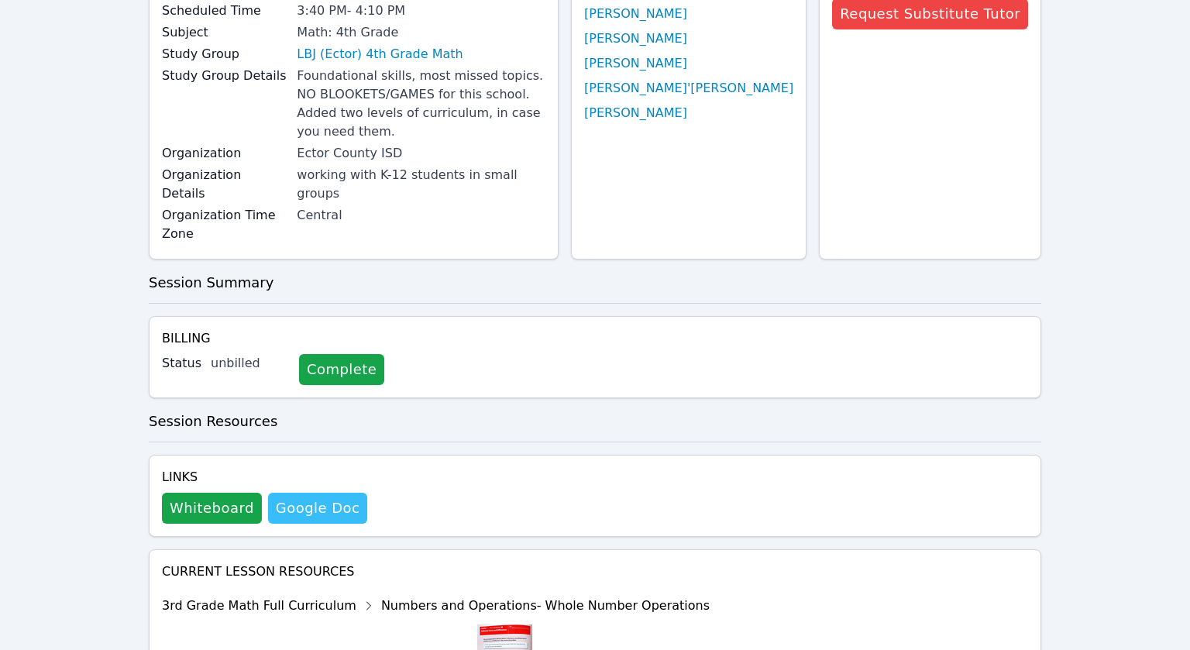
scroll to position [0, 0]
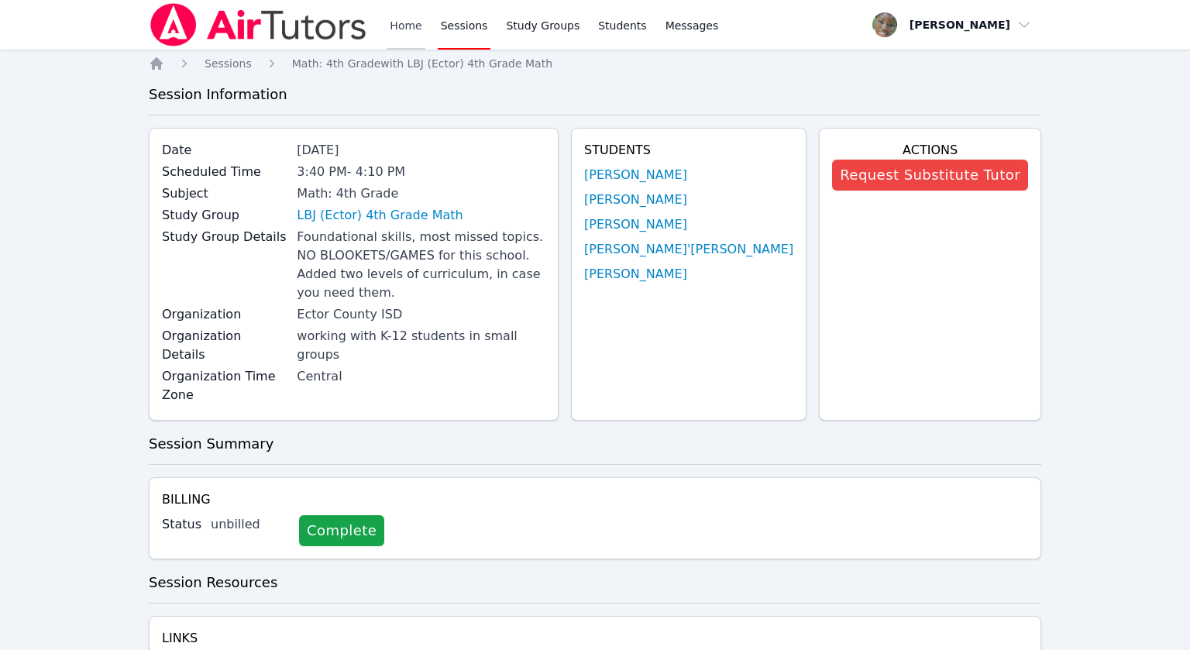
click at [415, 26] on link "Home" at bounding box center [406, 25] width 38 height 50
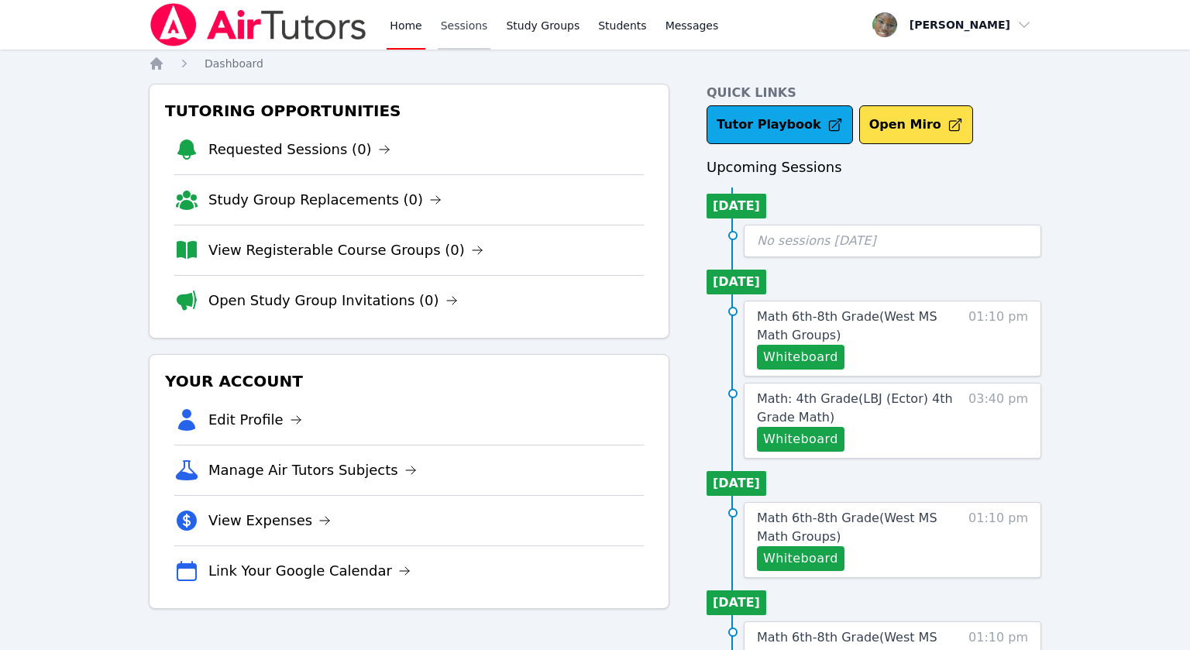
click at [479, 29] on link "Sessions" at bounding box center [464, 25] width 53 height 50
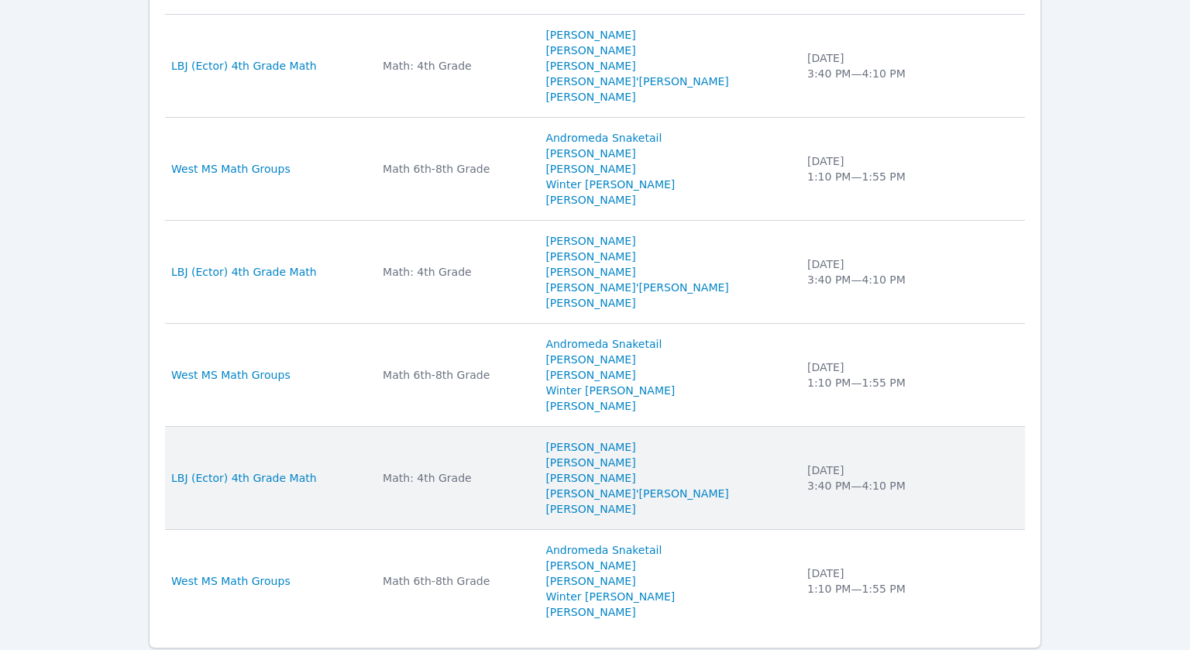
scroll to position [1101, 0]
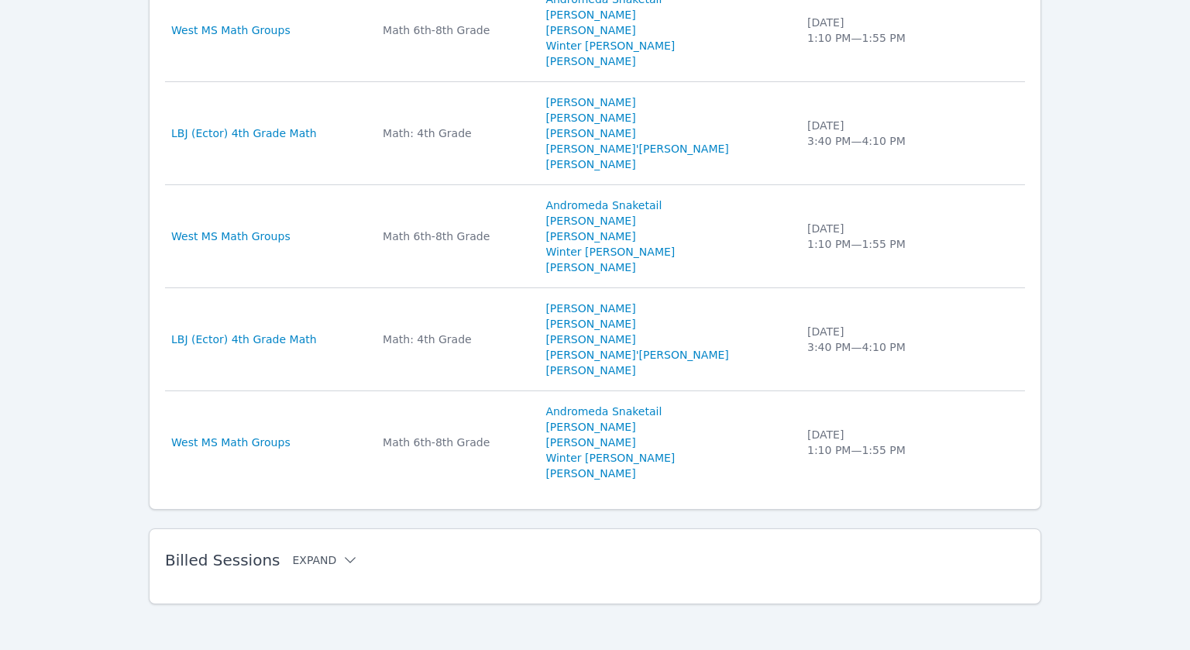
click at [343, 558] on icon at bounding box center [351, 561] width 16 height 16
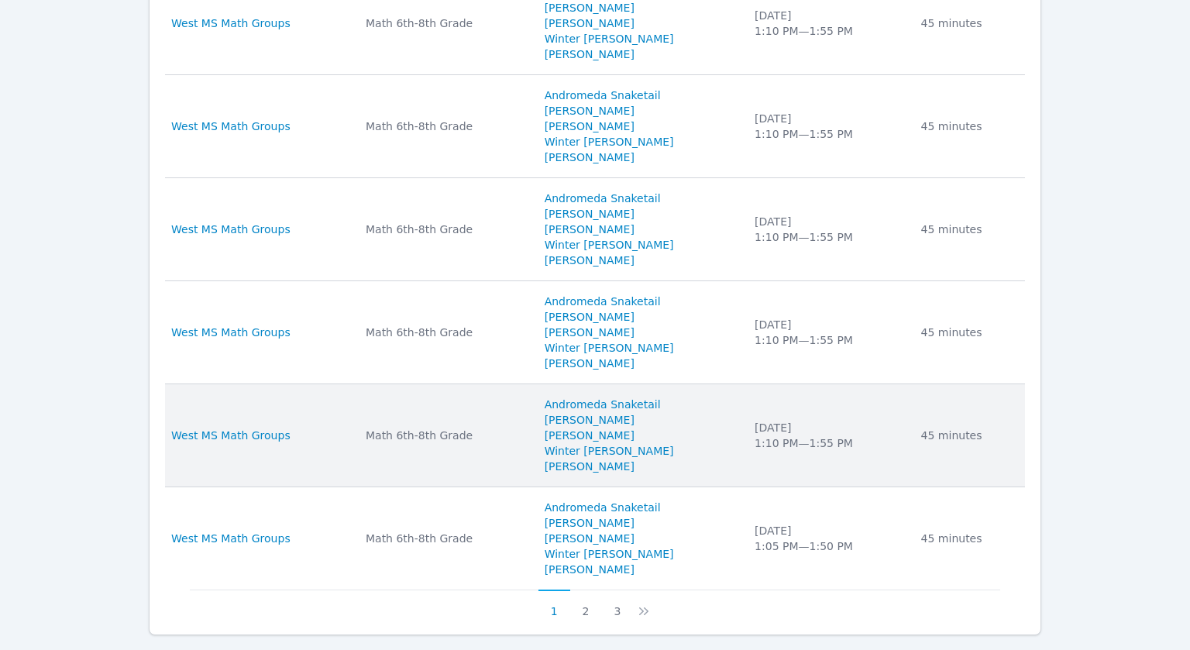
scroll to position [2190, 0]
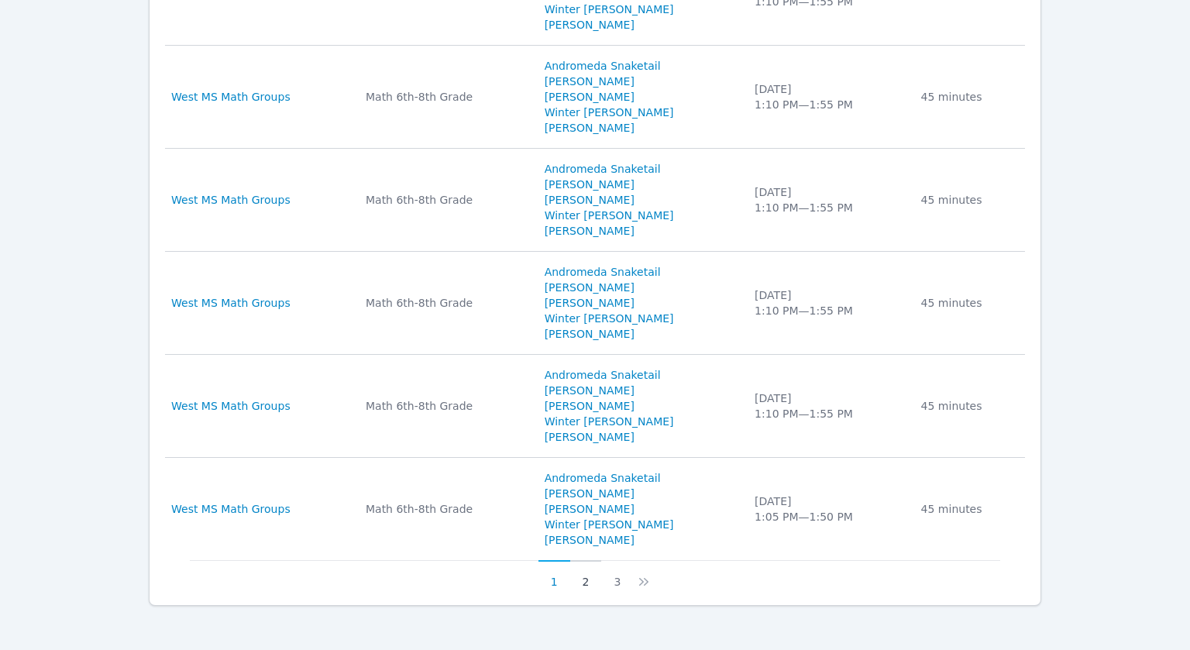
click at [584, 580] on button "2" at bounding box center [586, 574] width 32 height 29
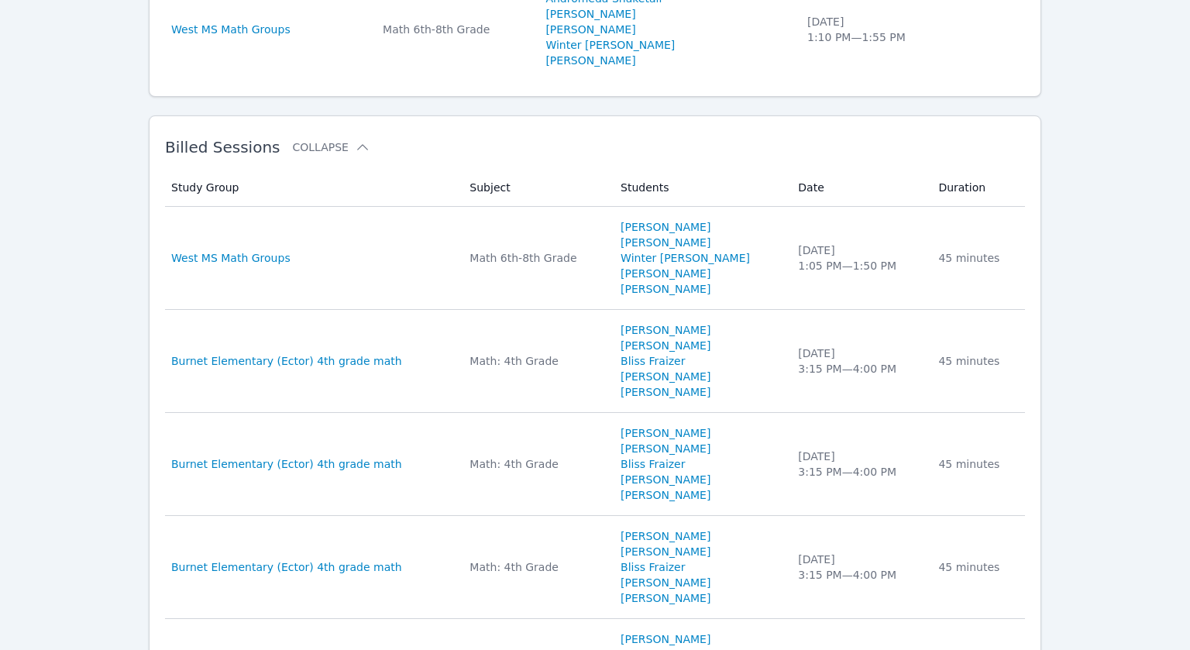
scroll to position [1478, 0]
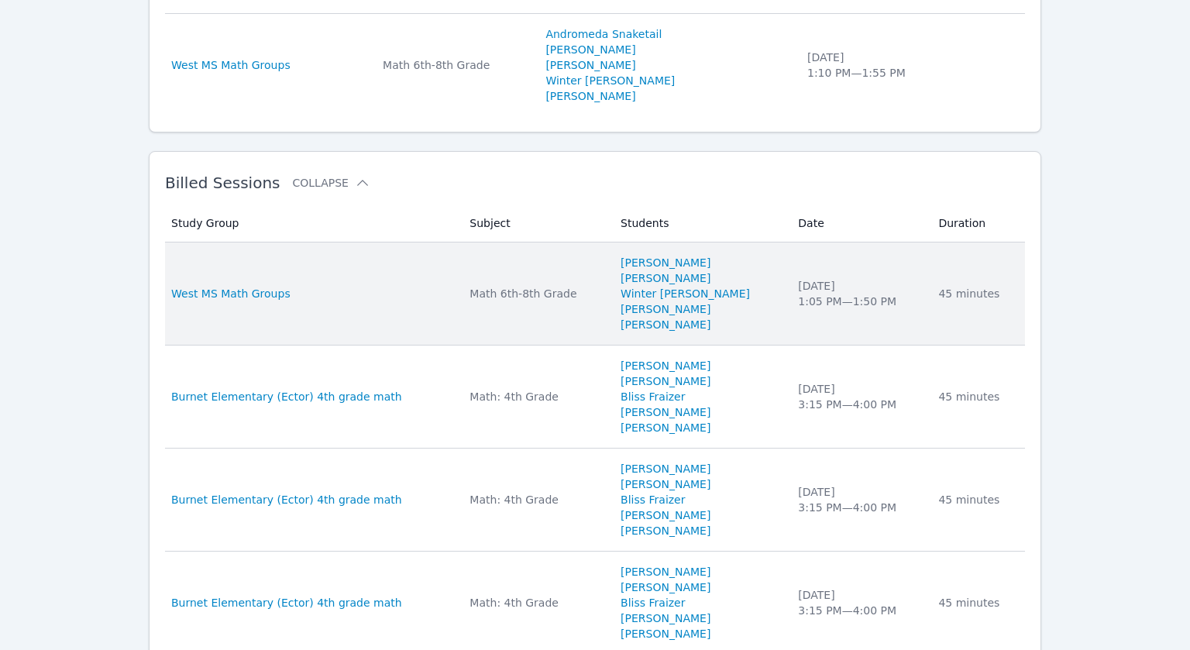
click at [351, 294] on div "West MS Math Groups" at bounding box center [311, 294] width 280 height 16
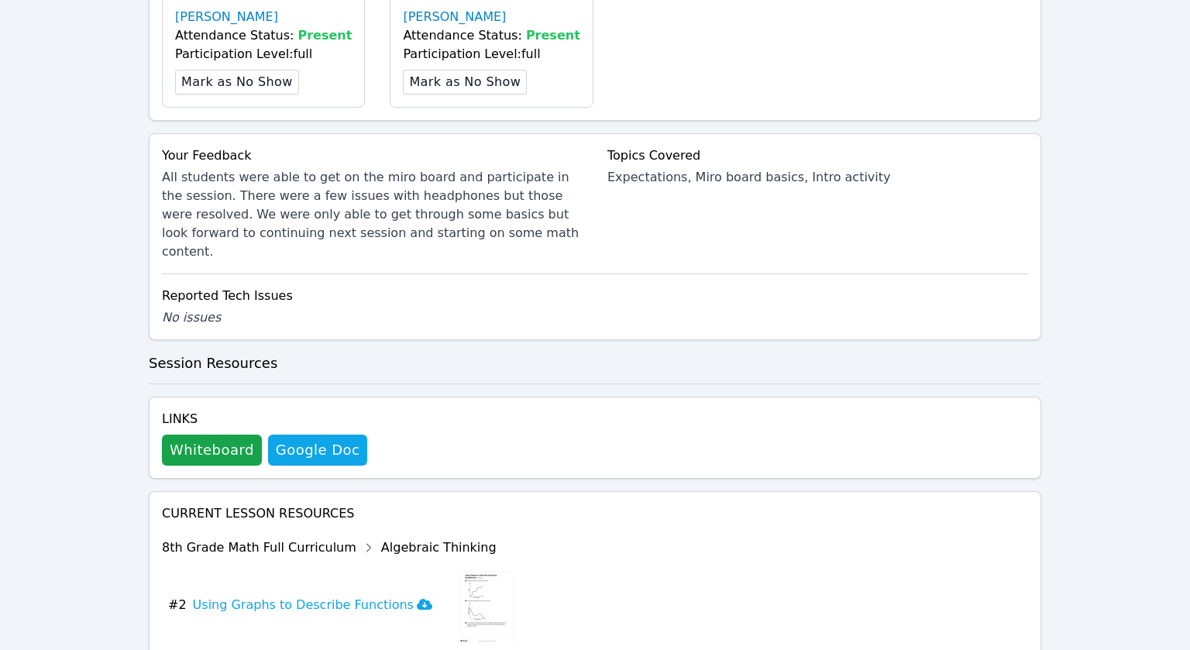
scroll to position [948, 0]
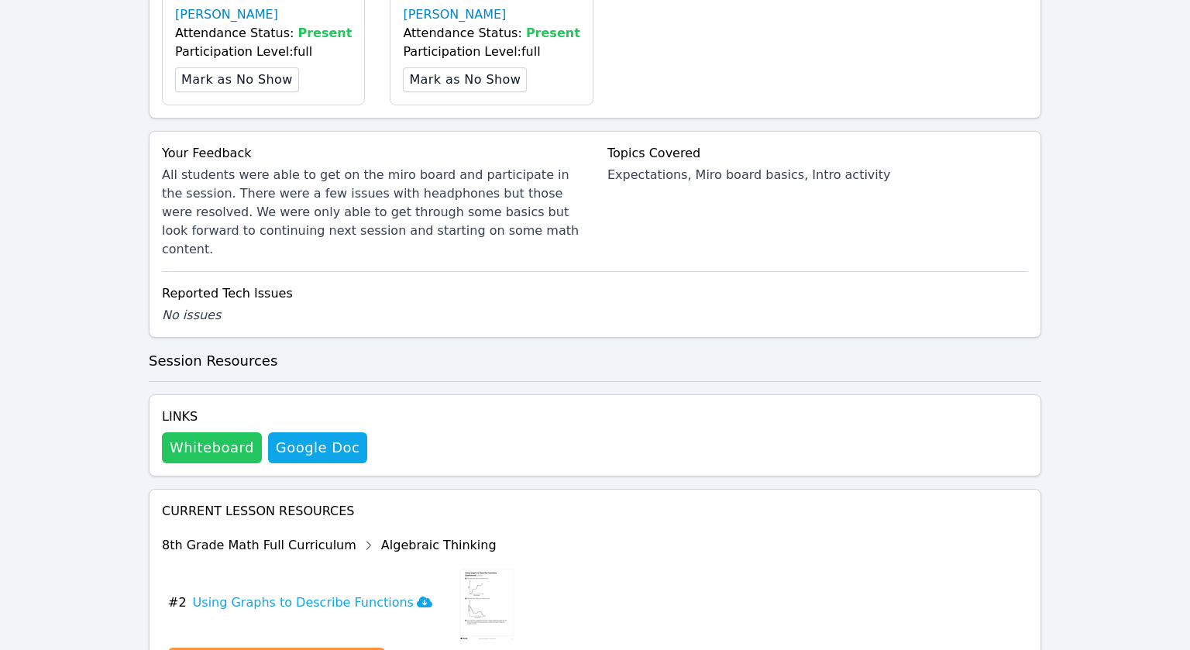
click at [210, 432] on button "Whiteboard" at bounding box center [212, 447] width 100 height 31
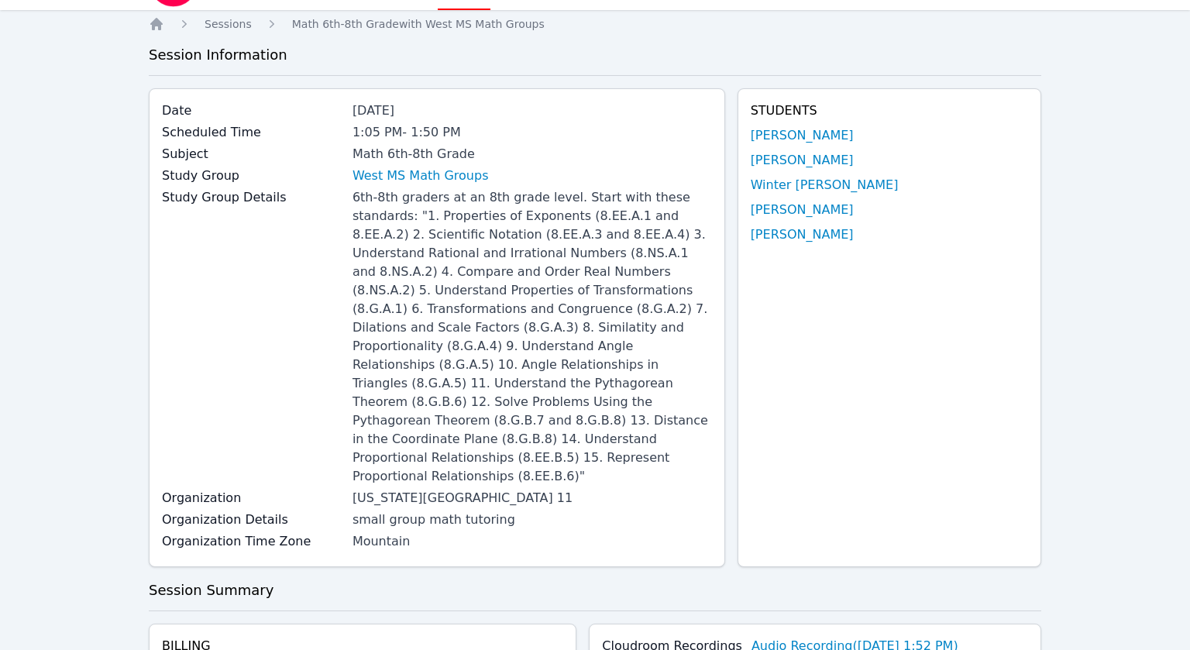
scroll to position [52, 0]
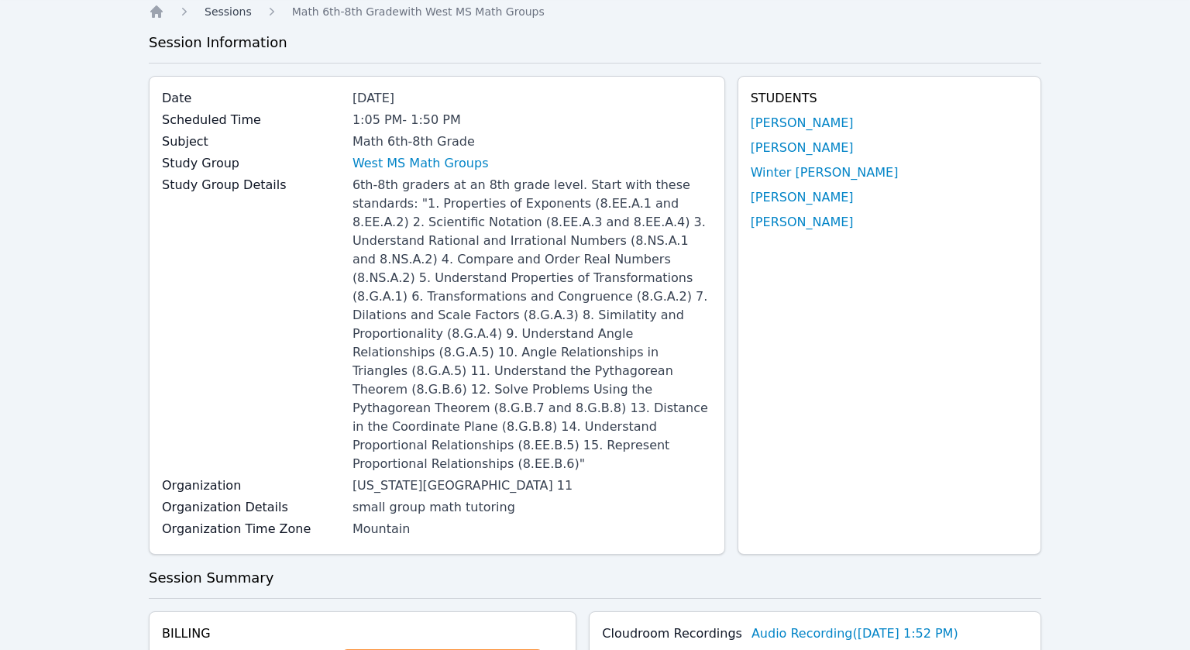
click at [219, 15] on span "Sessions" at bounding box center [228, 11] width 47 height 12
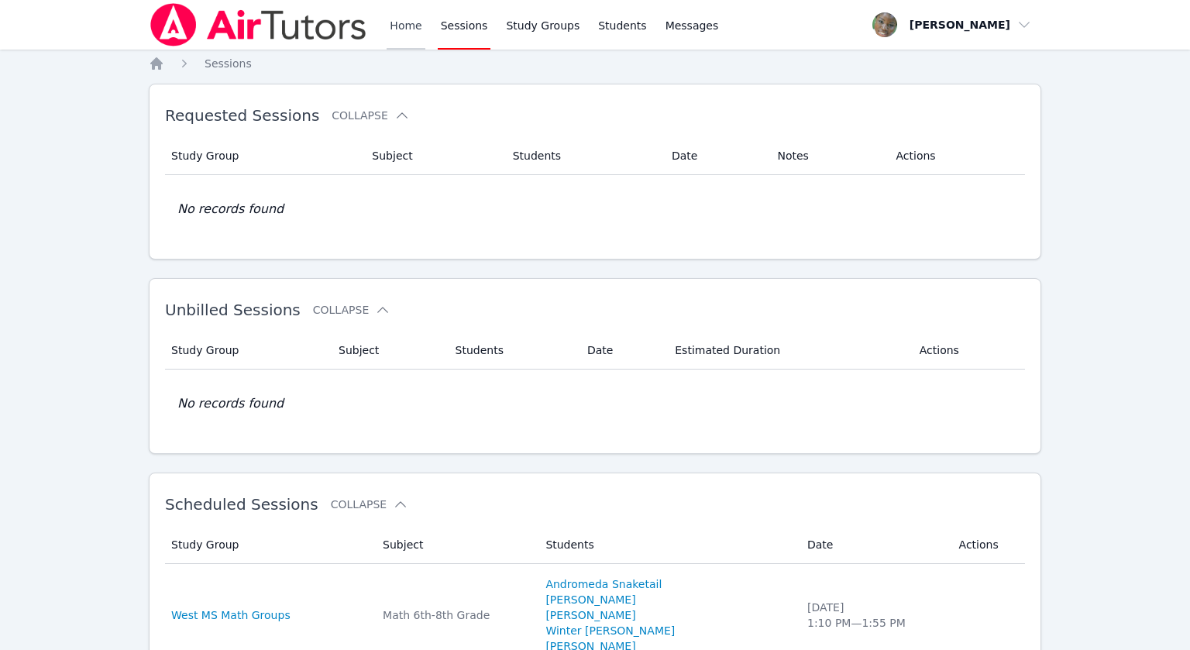
click at [399, 29] on link "Home" at bounding box center [406, 25] width 38 height 50
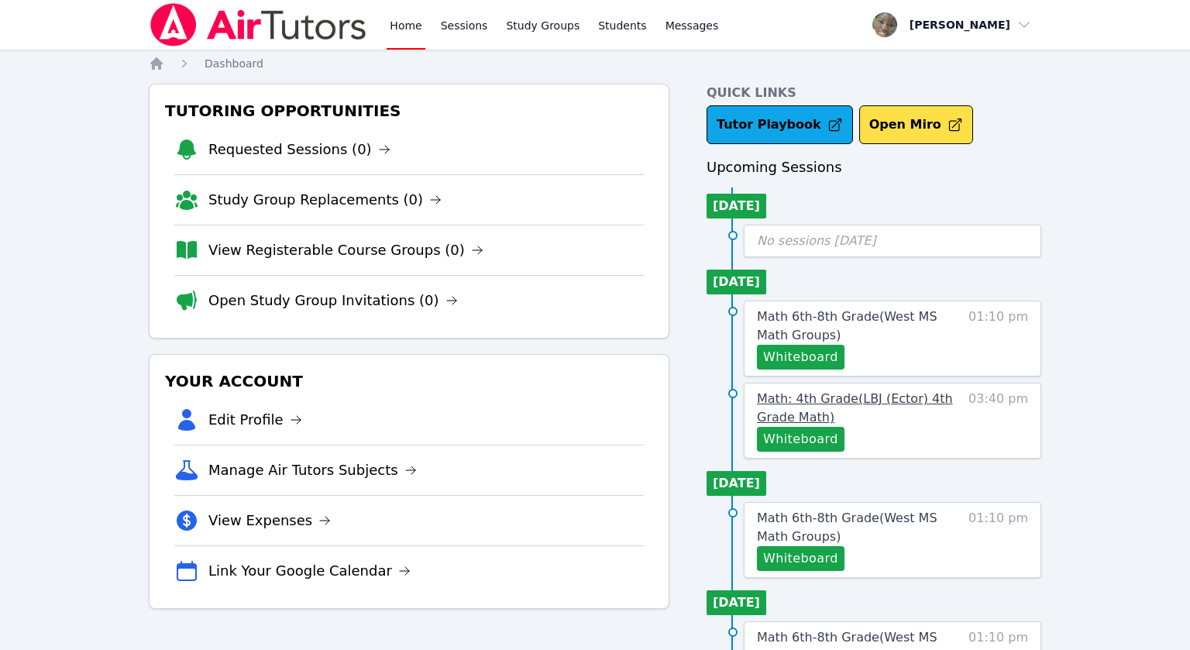
click at [811, 401] on span "Math: 4th Grade ( LBJ (Ector) 4th Grade Math )" at bounding box center [855, 407] width 196 height 33
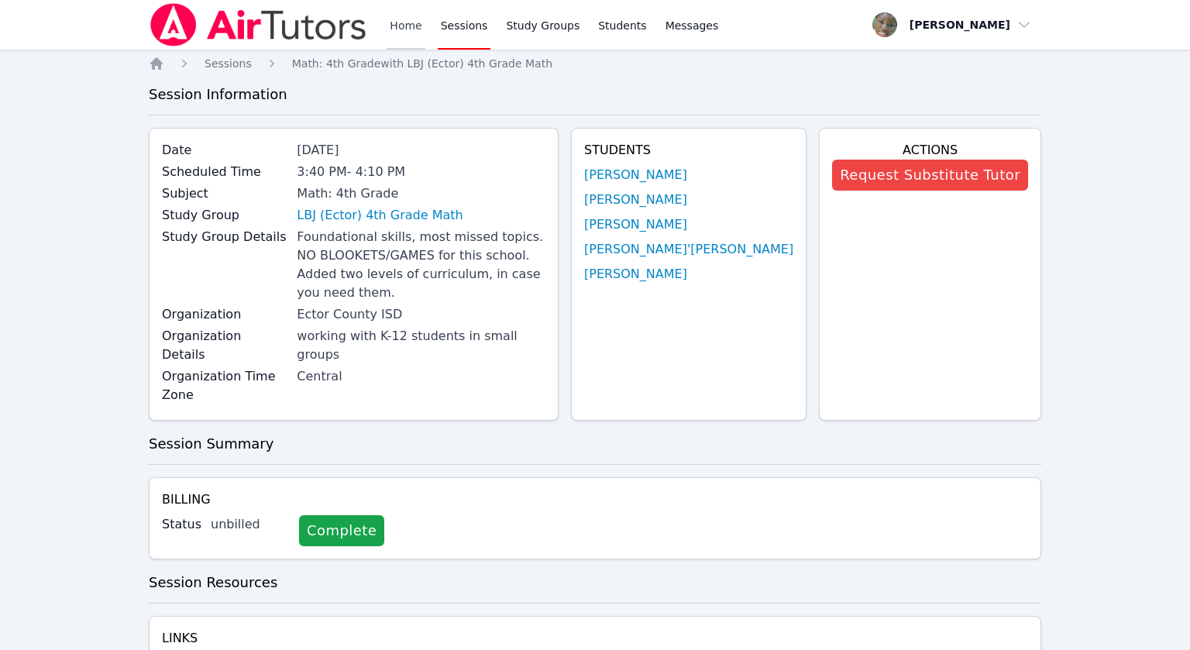
click at [403, 29] on link "Home" at bounding box center [406, 25] width 38 height 50
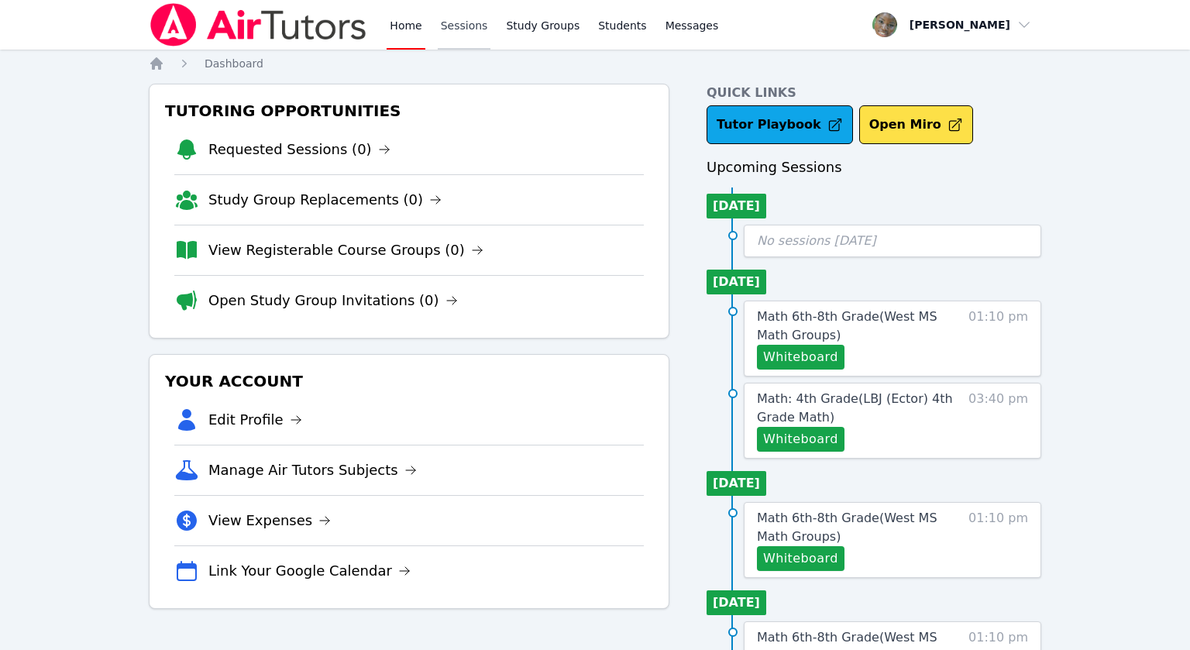
click at [474, 39] on link "Sessions" at bounding box center [464, 25] width 53 height 50
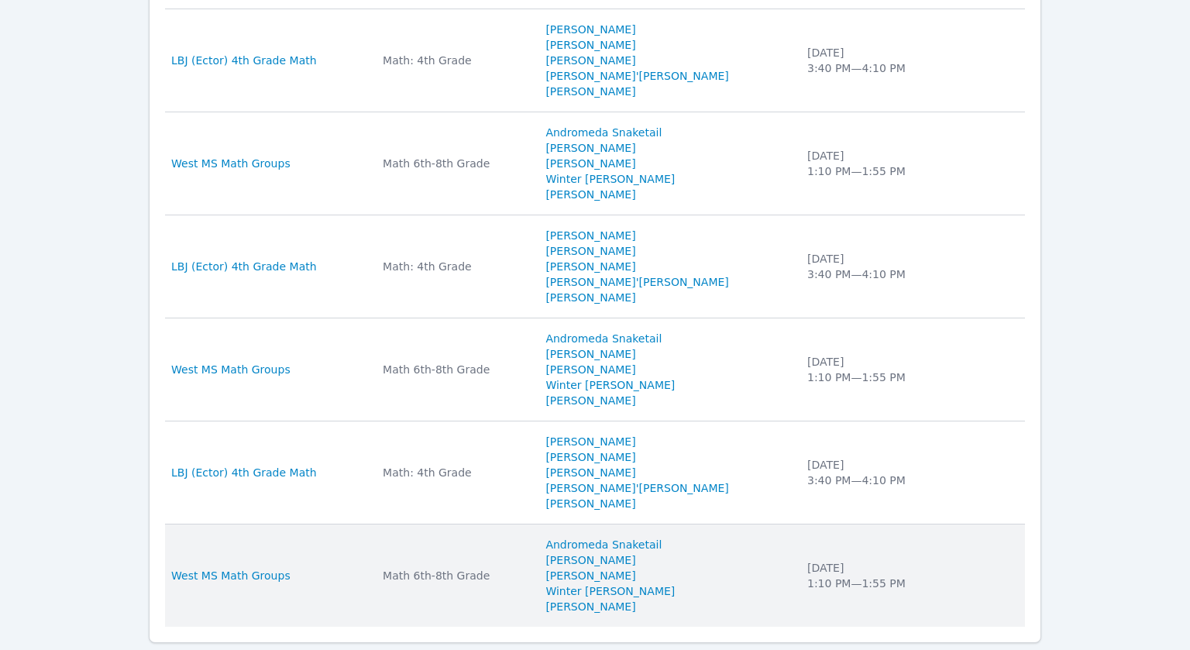
scroll to position [1101, 0]
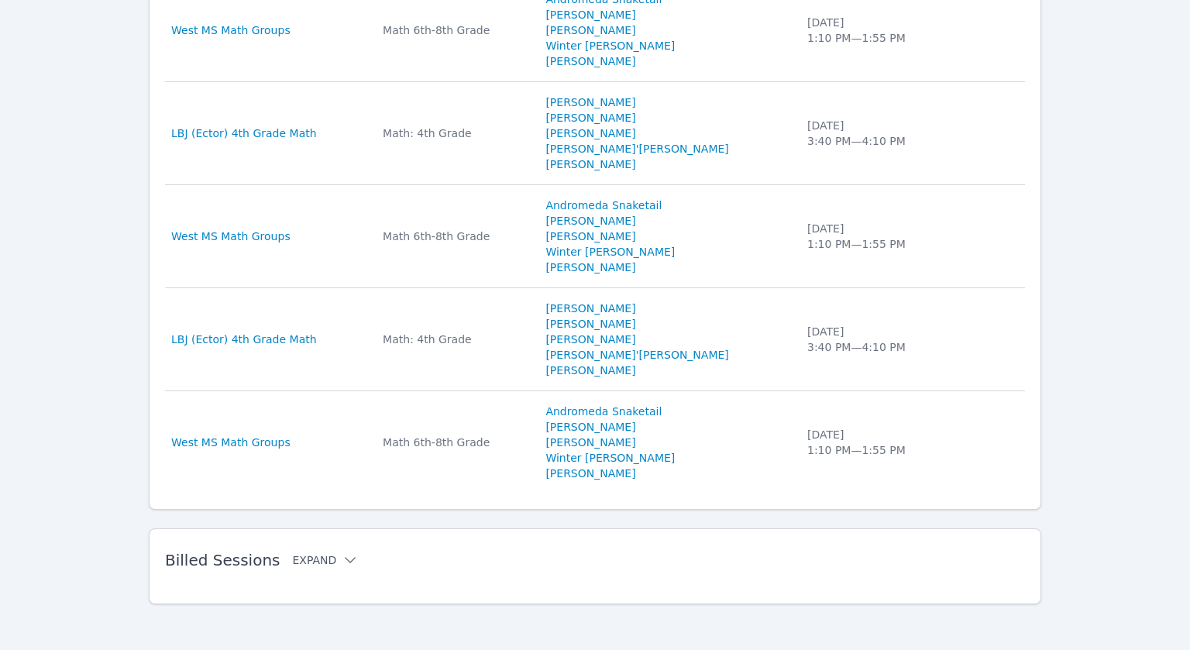
click at [343, 556] on icon at bounding box center [351, 561] width 16 height 16
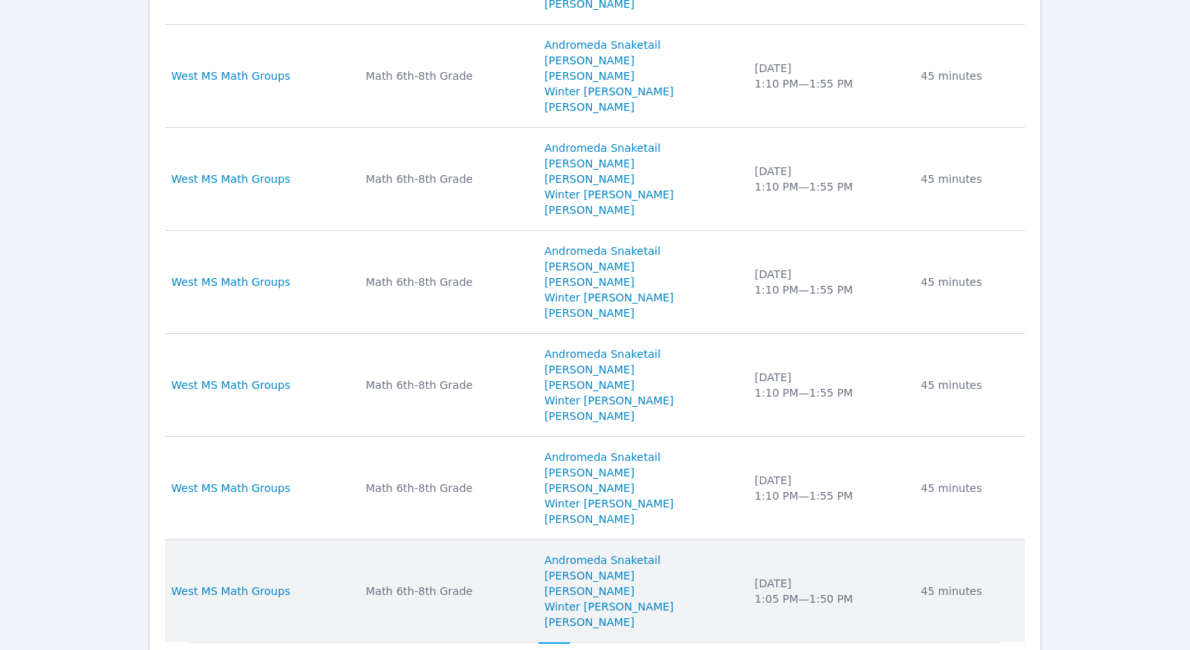
scroll to position [2190, 0]
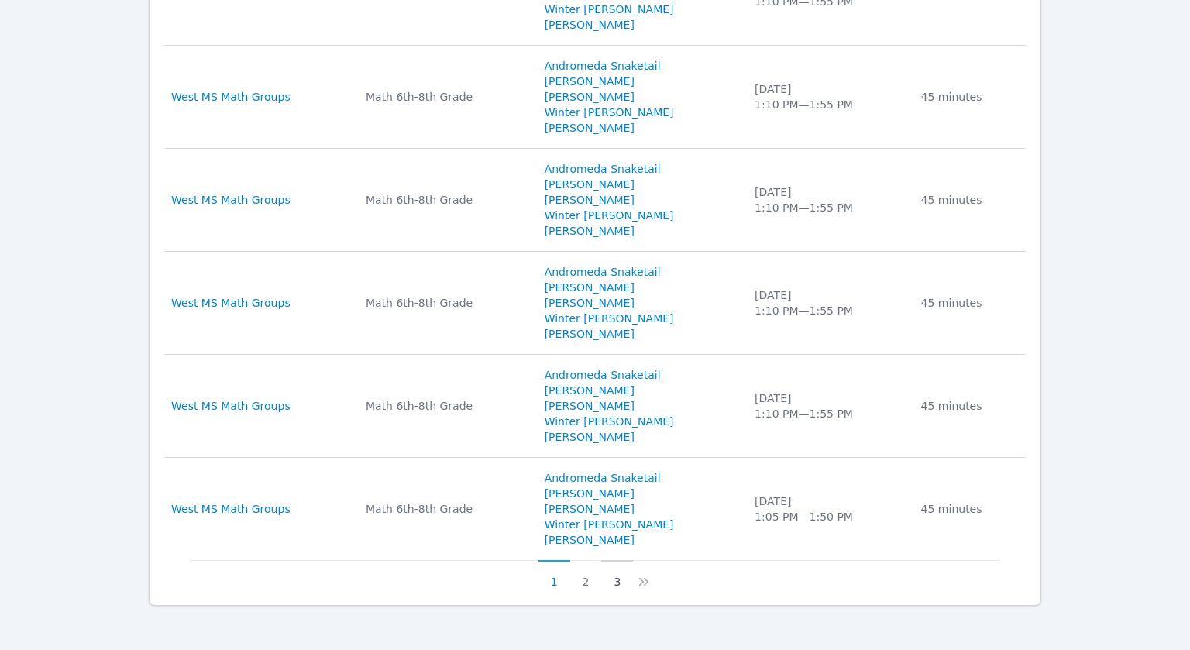
click at [616, 571] on button "3" at bounding box center [617, 574] width 32 height 29
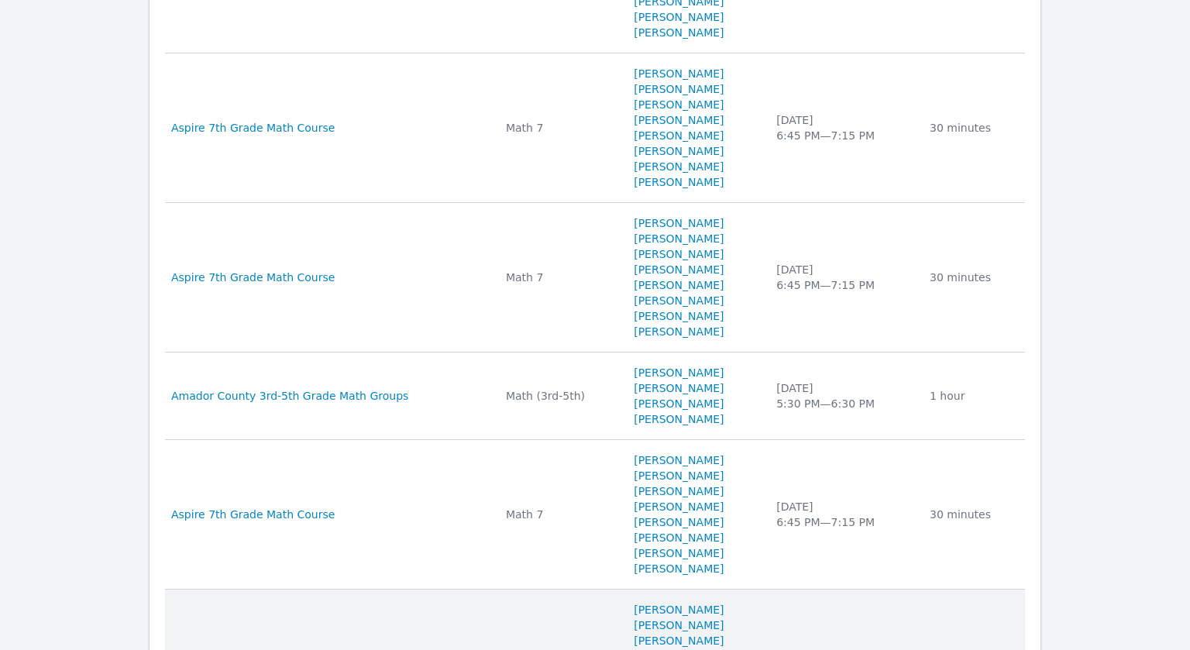
scroll to position [1996, 0]
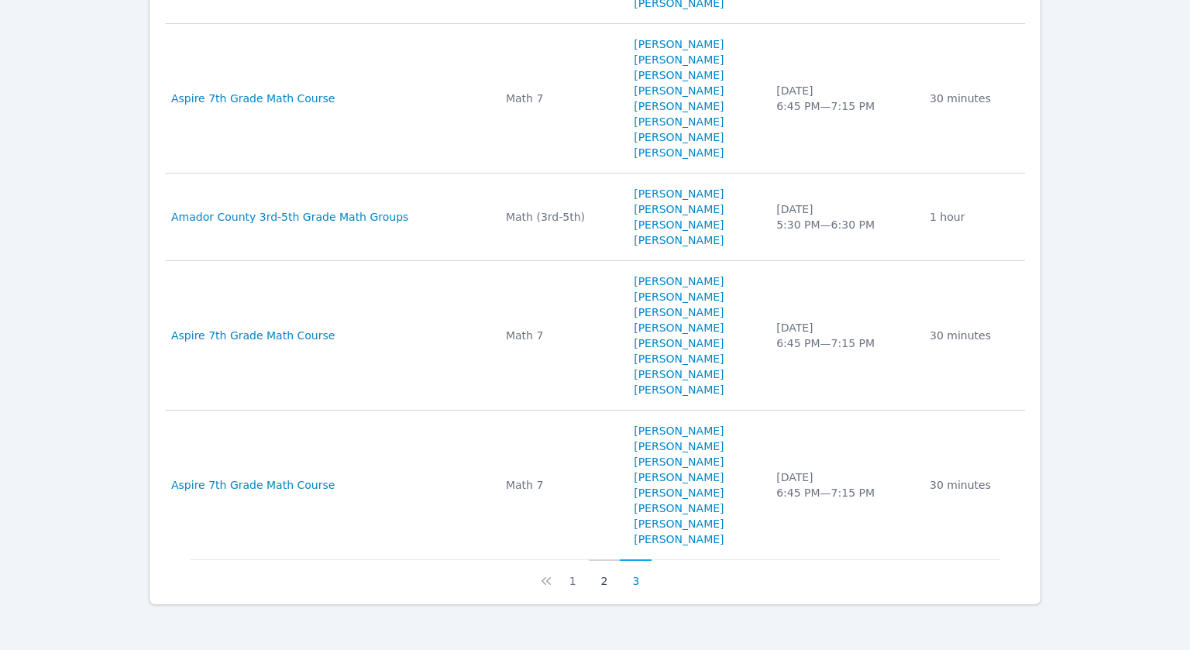
click at [607, 581] on button "2" at bounding box center [605, 574] width 32 height 29
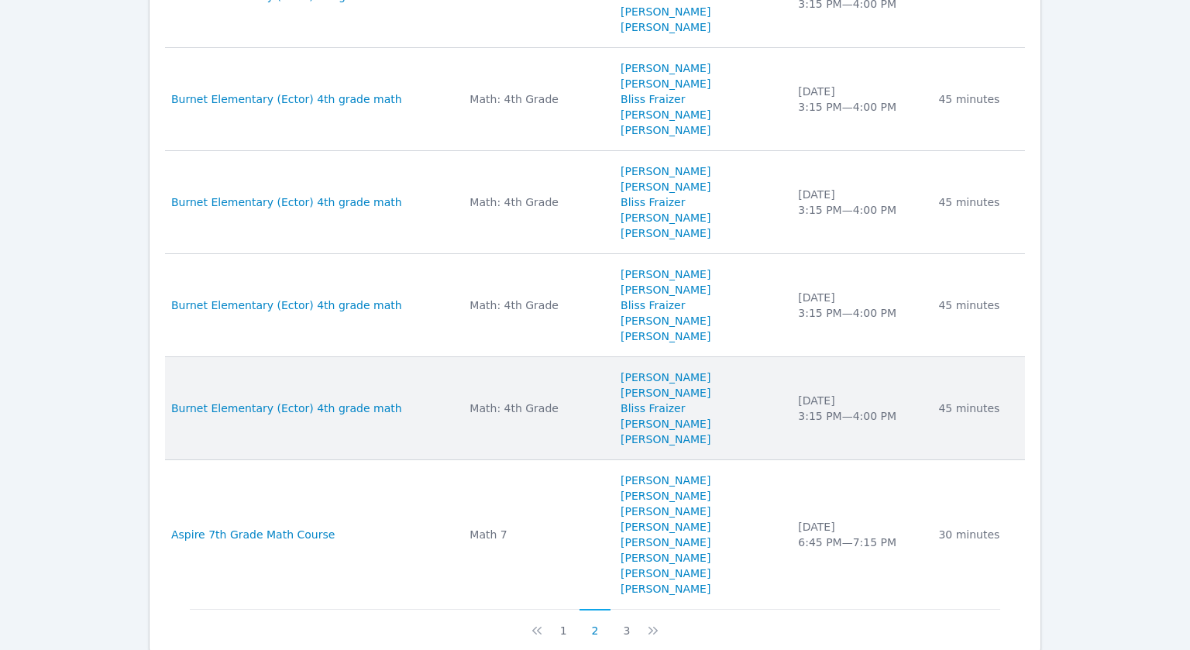
scroll to position [2186, 0]
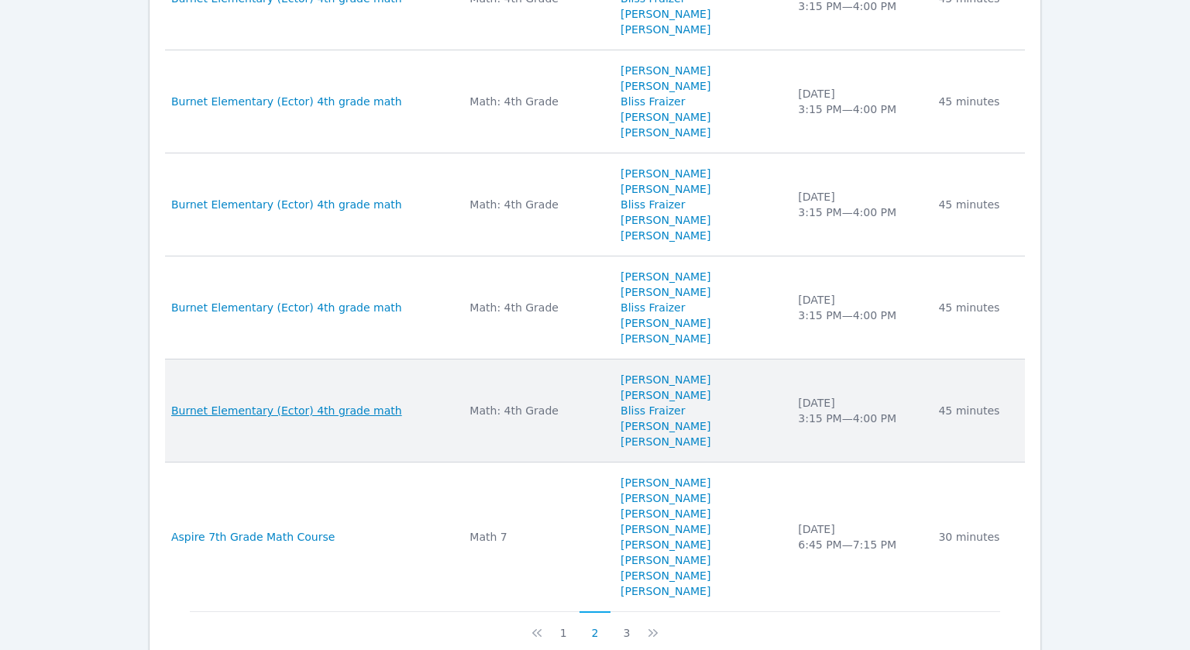
click at [314, 408] on span "Burnet Elementary (Ector) 4th grade math" at bounding box center [286, 411] width 231 height 16
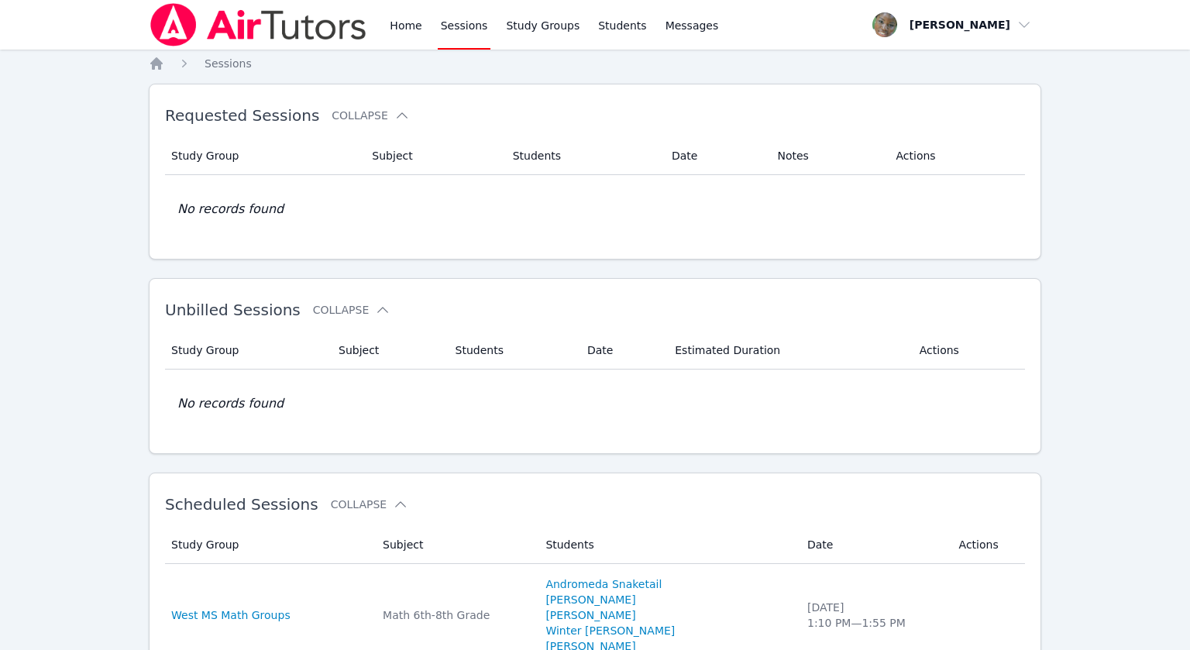
scroll to position [1101, 0]
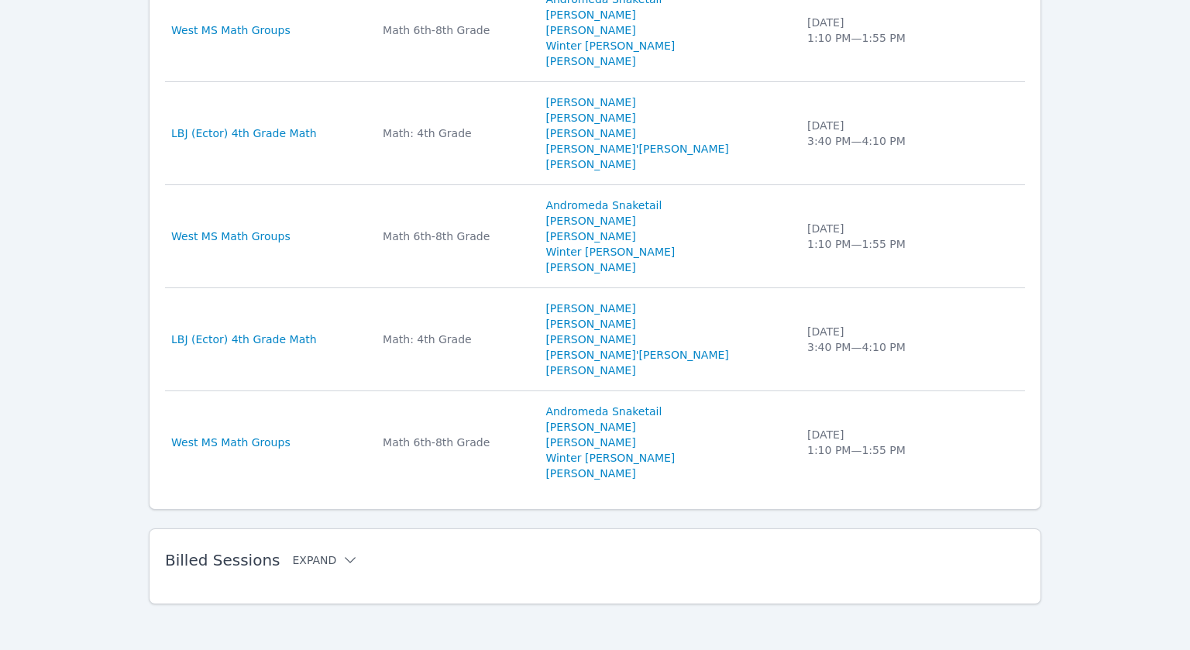
click at [343, 556] on icon at bounding box center [351, 561] width 16 height 16
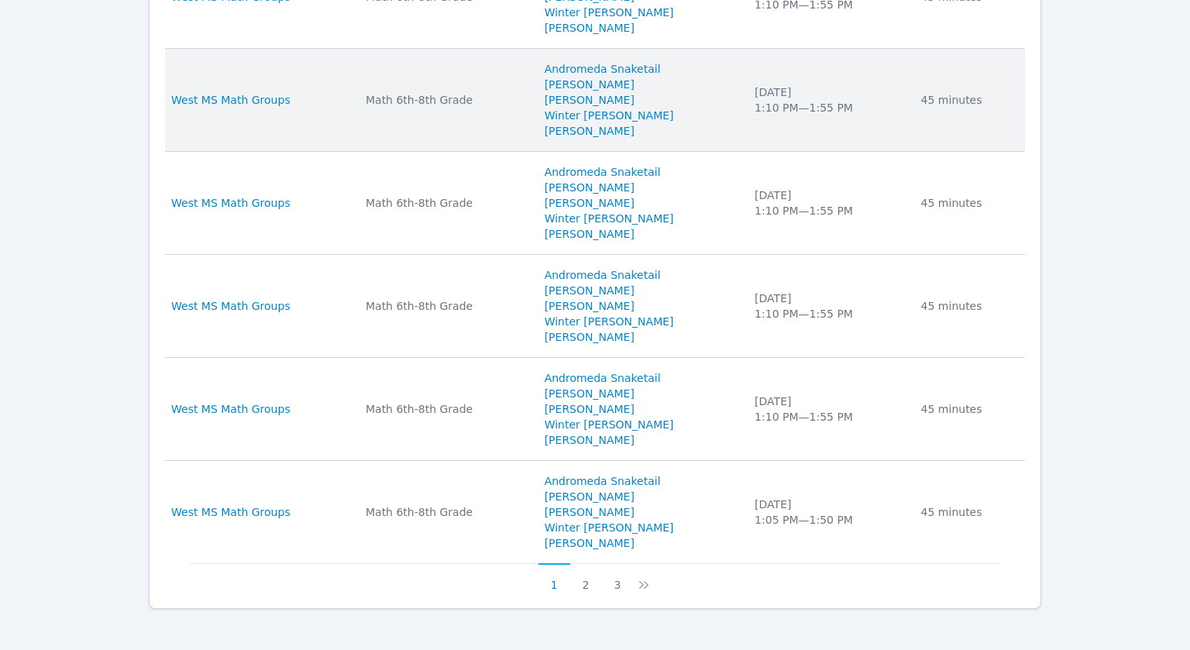
scroll to position [2190, 0]
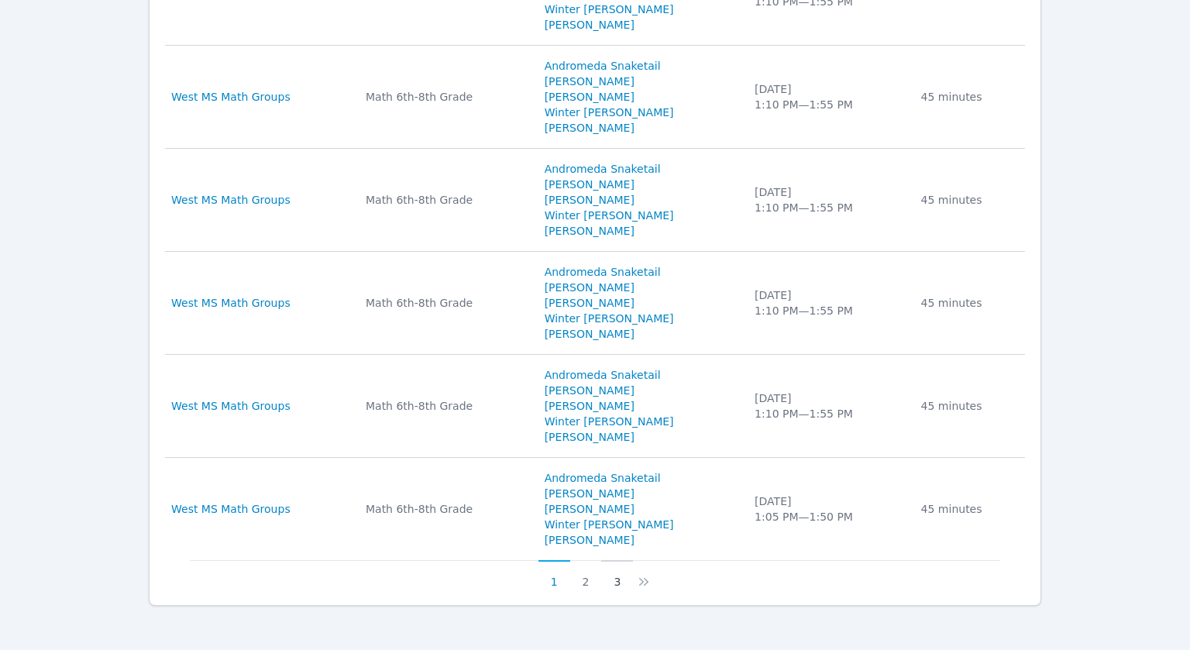
click at [619, 578] on button "3" at bounding box center [617, 574] width 32 height 29
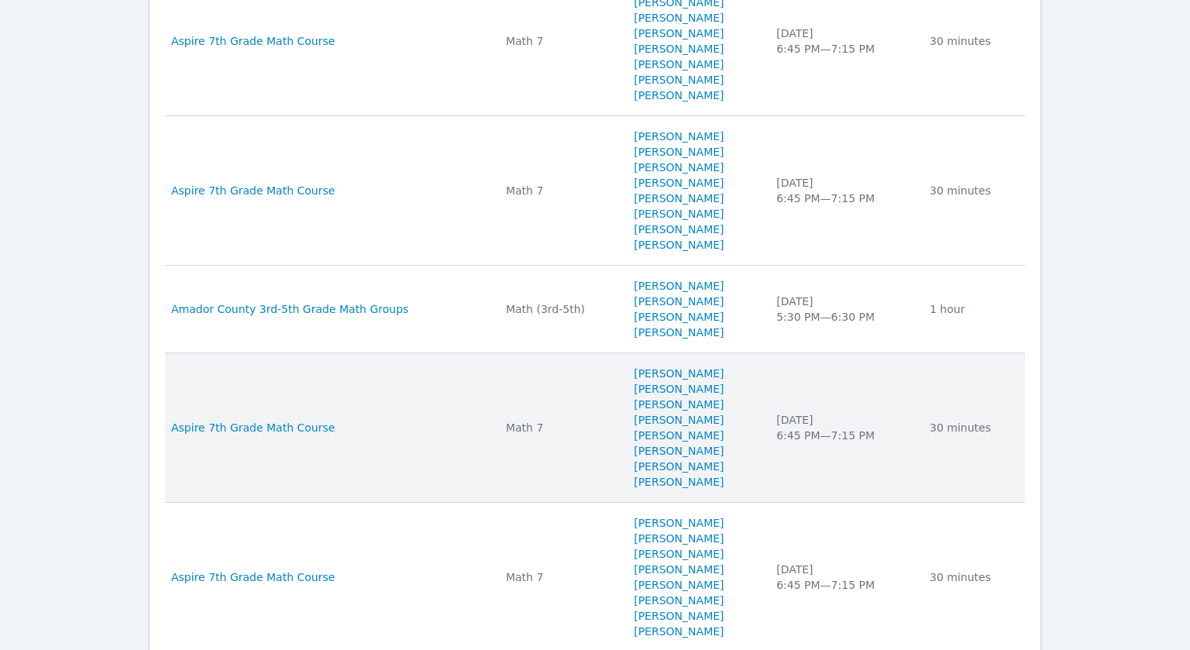
scroll to position [1894, 0]
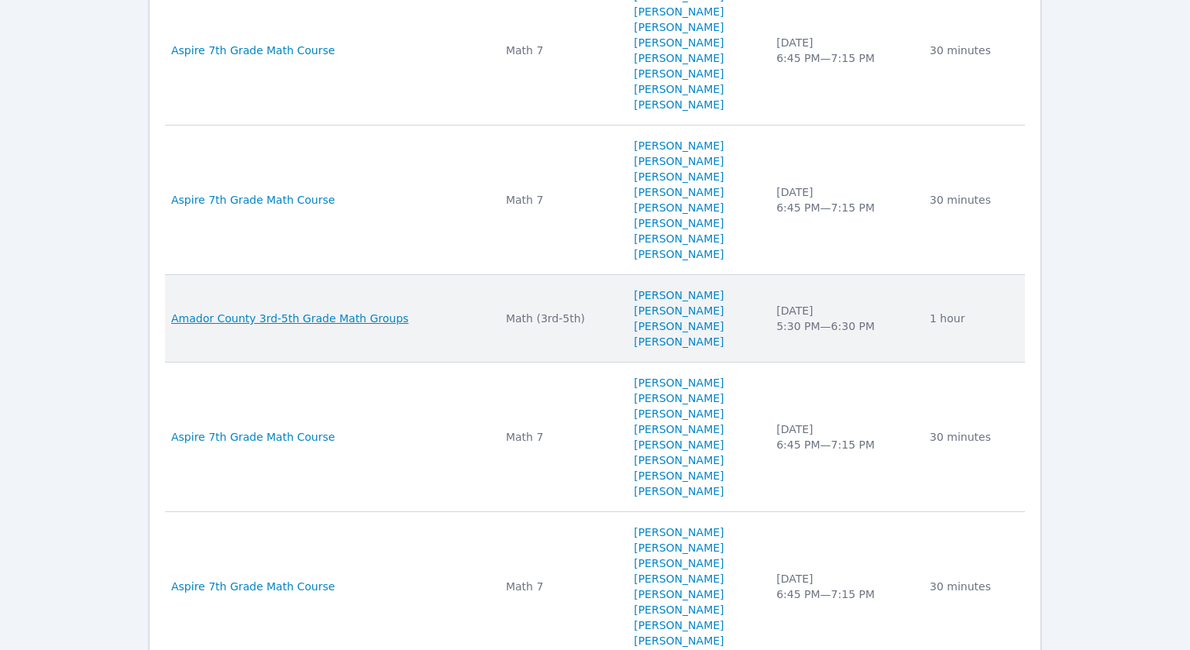
click at [332, 312] on span "Amador County 3rd-5th Grade Math Groups" at bounding box center [289, 319] width 237 height 16
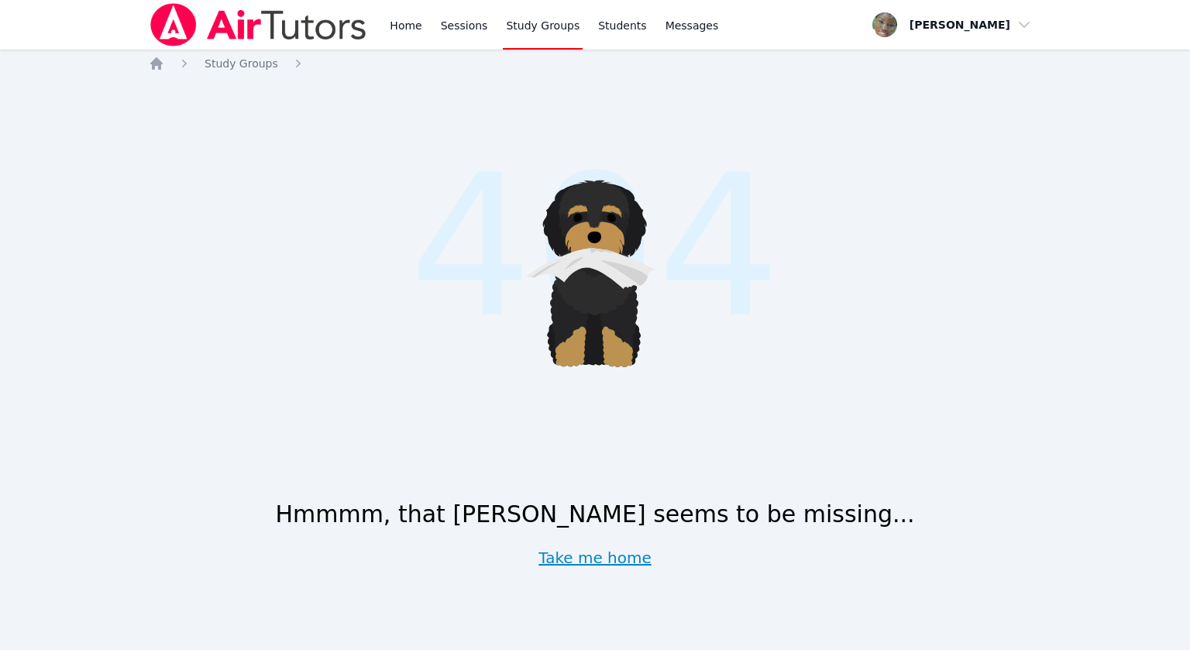
click at [564, 559] on link "Take me home" at bounding box center [595, 558] width 113 height 22
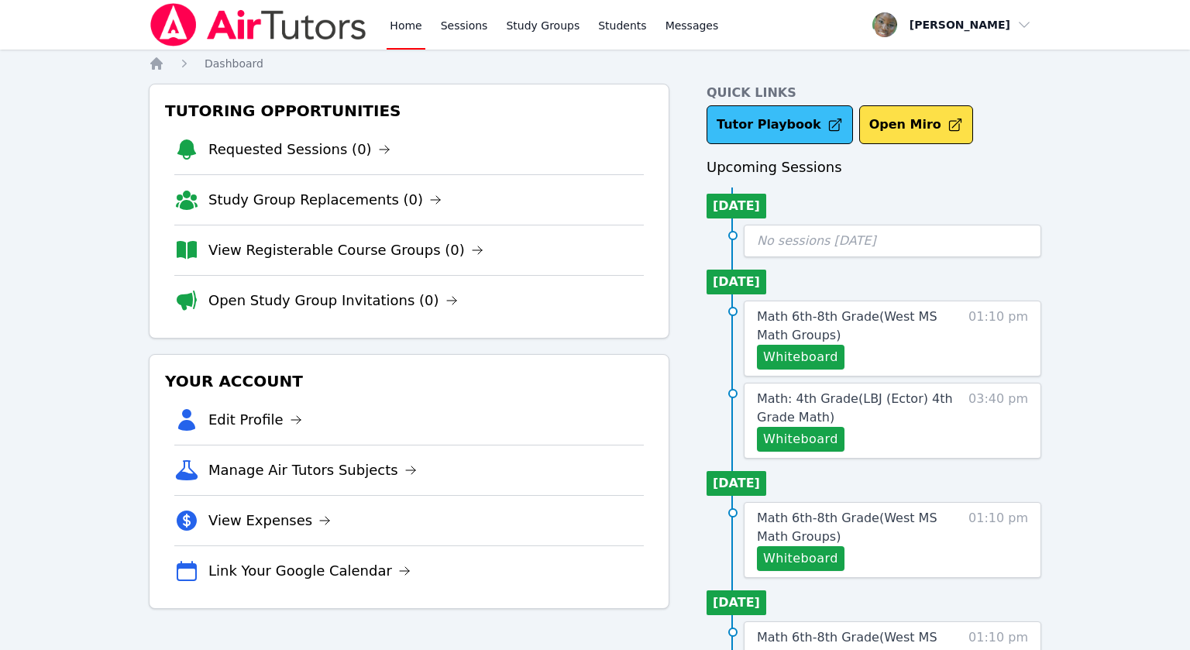
click at [790, 136] on link "Tutor Playbook" at bounding box center [780, 124] width 146 height 39
click at [858, 403] on span "Math: 4th Grade ( LBJ (Ector) 4th Grade Math )" at bounding box center [855, 407] width 196 height 33
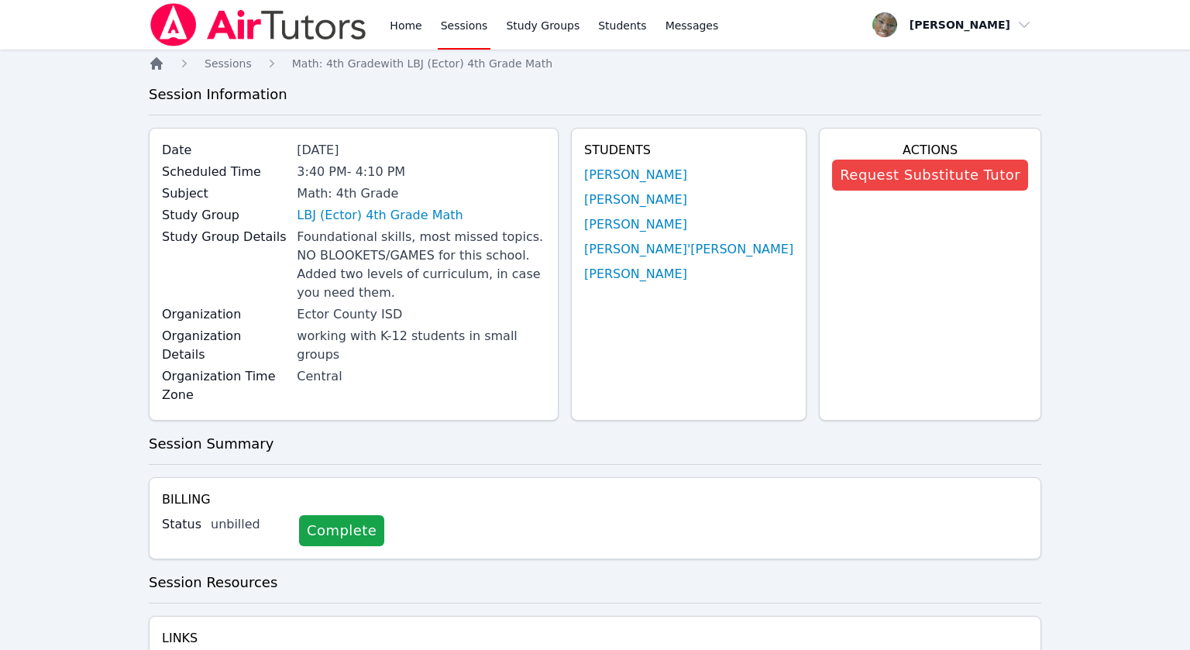
click at [151, 67] on icon "Breadcrumb" at bounding box center [157, 64] width 16 height 16
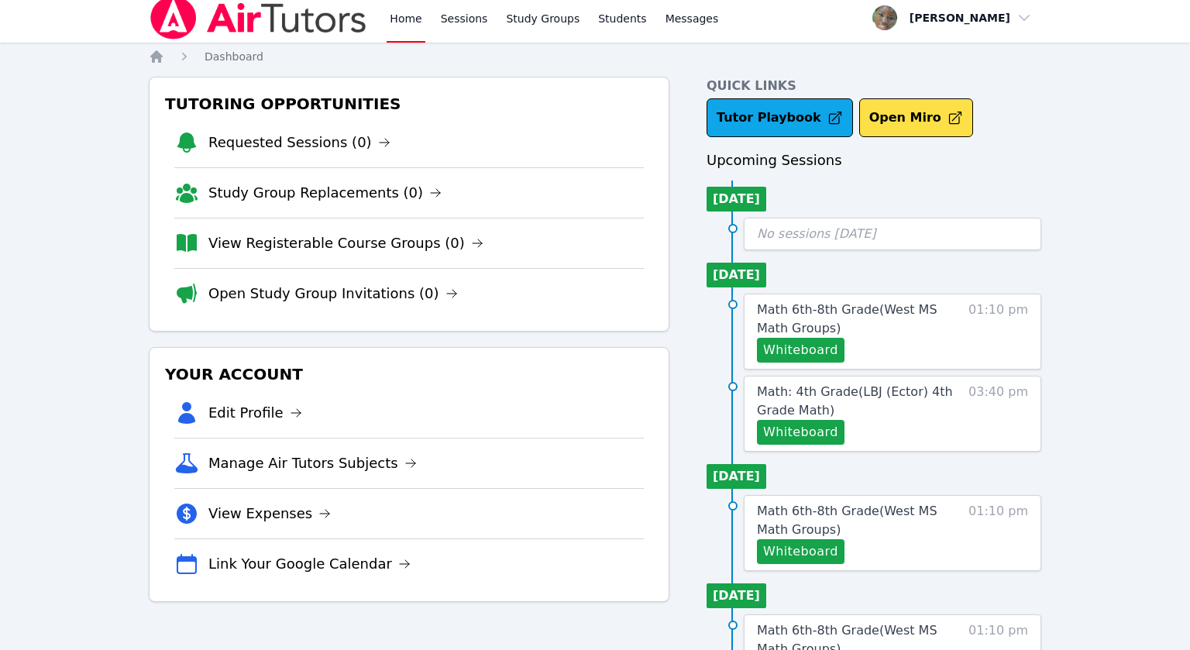
scroll to position [8, 0]
